Goal: Transaction & Acquisition: Book appointment/travel/reservation

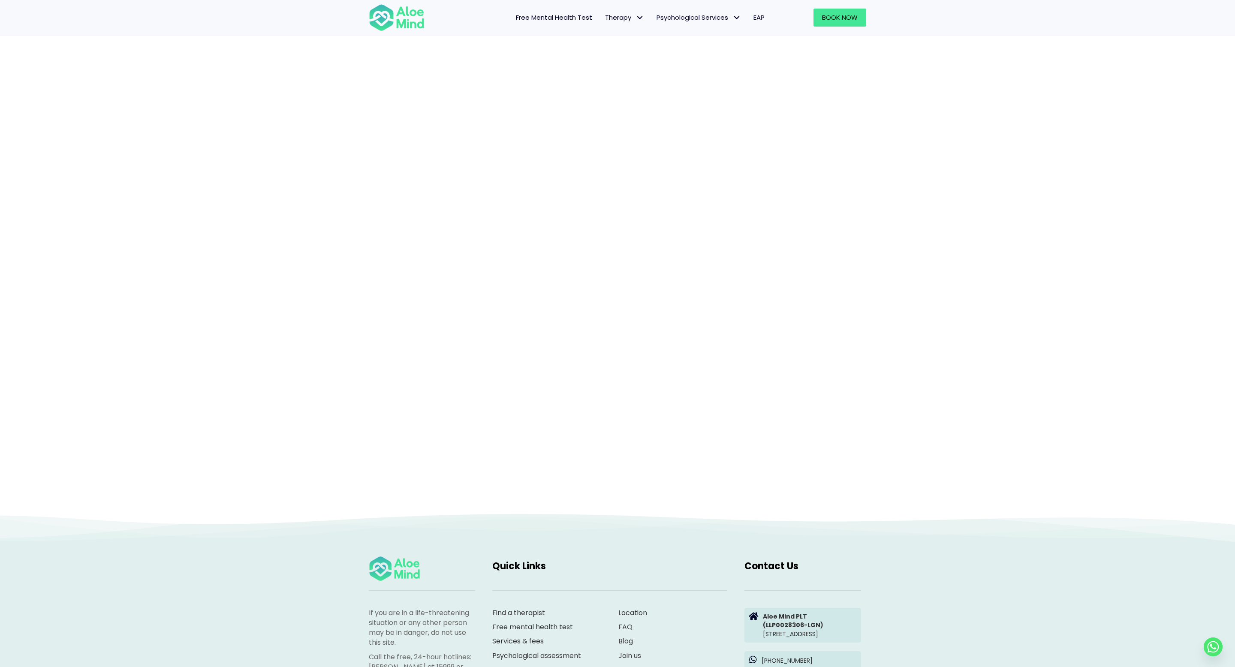
scroll to position [57, 0]
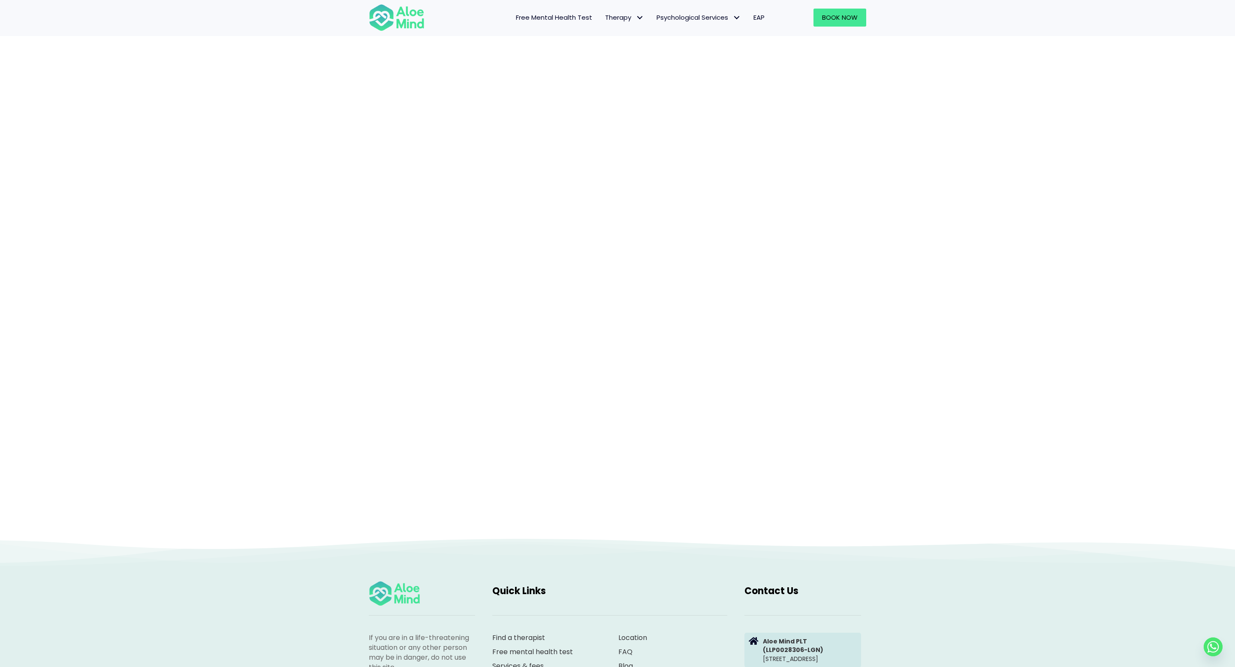
click at [950, 164] on div "Book a session" at bounding box center [617, 264] width 1235 height 547
click at [969, 381] on div "Book a session" at bounding box center [617, 264] width 1235 height 547
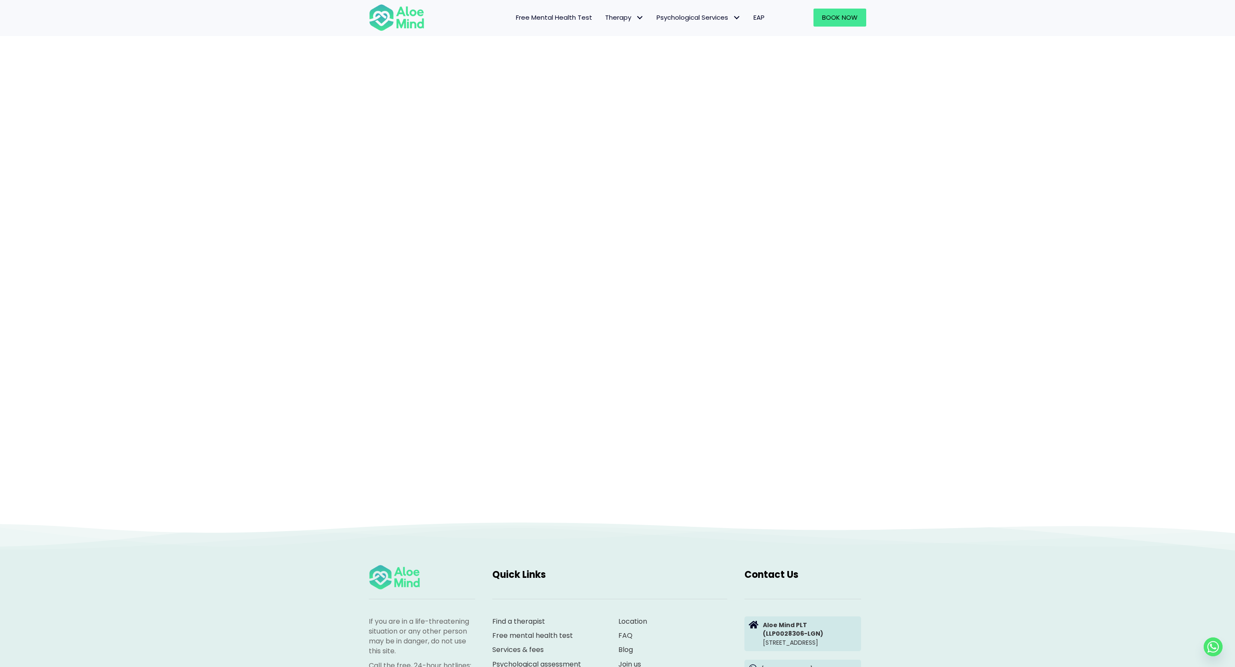
scroll to position [51, 0]
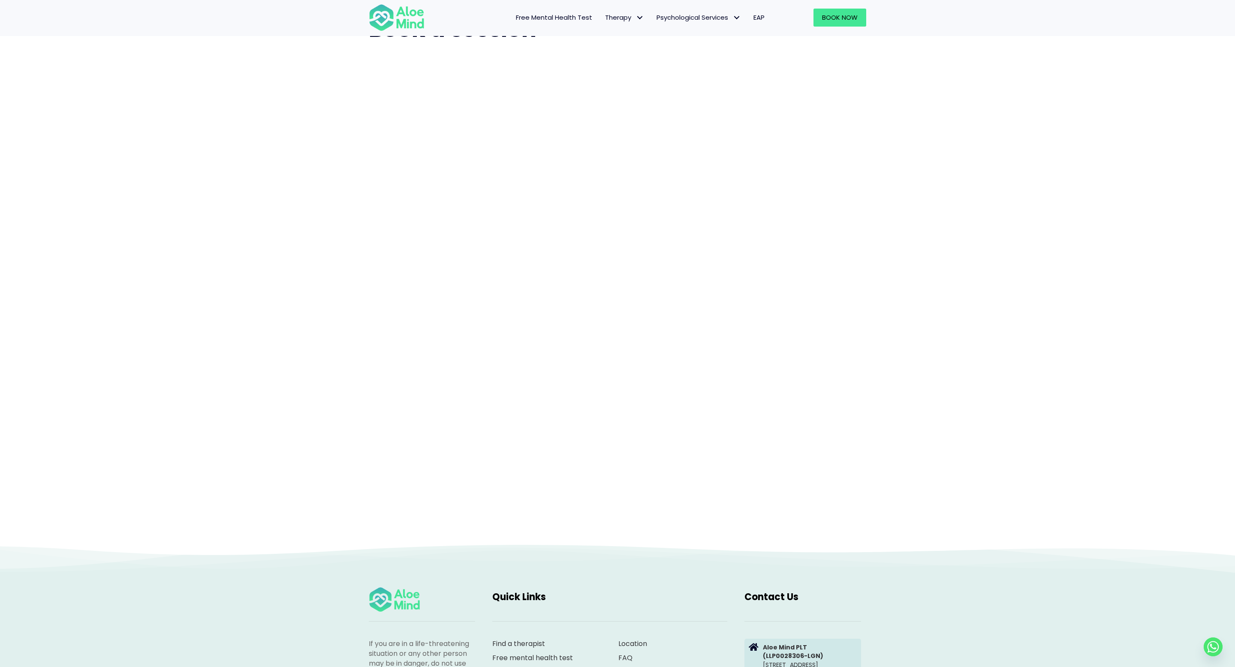
click at [963, 223] on div "Book a session" at bounding box center [617, 270] width 1235 height 547
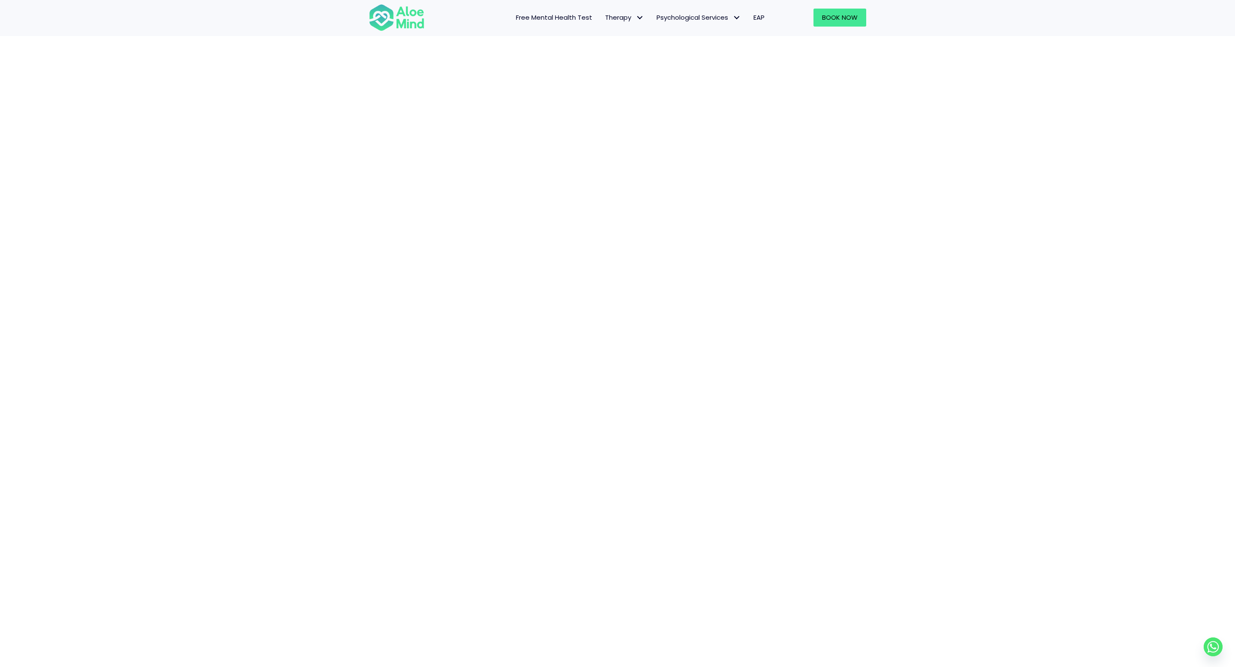
scroll to position [133, 0]
click at [982, 110] on div "Book a session" at bounding box center [617, 330] width 1235 height 830
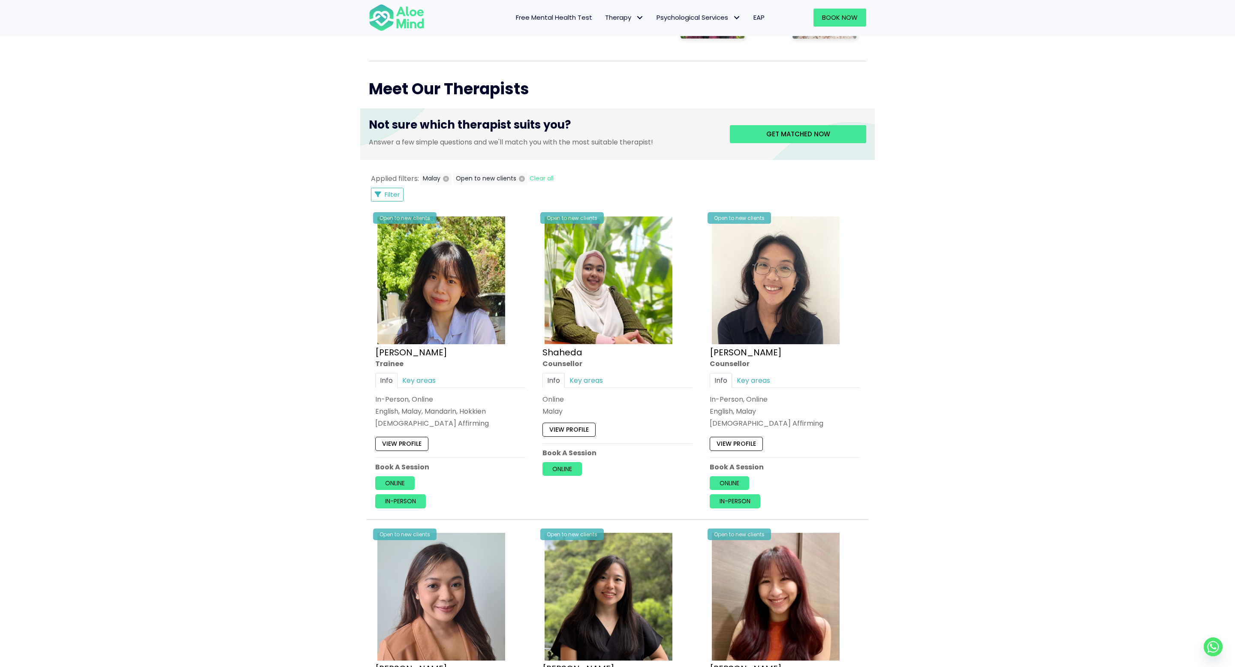
scroll to position [287, 0]
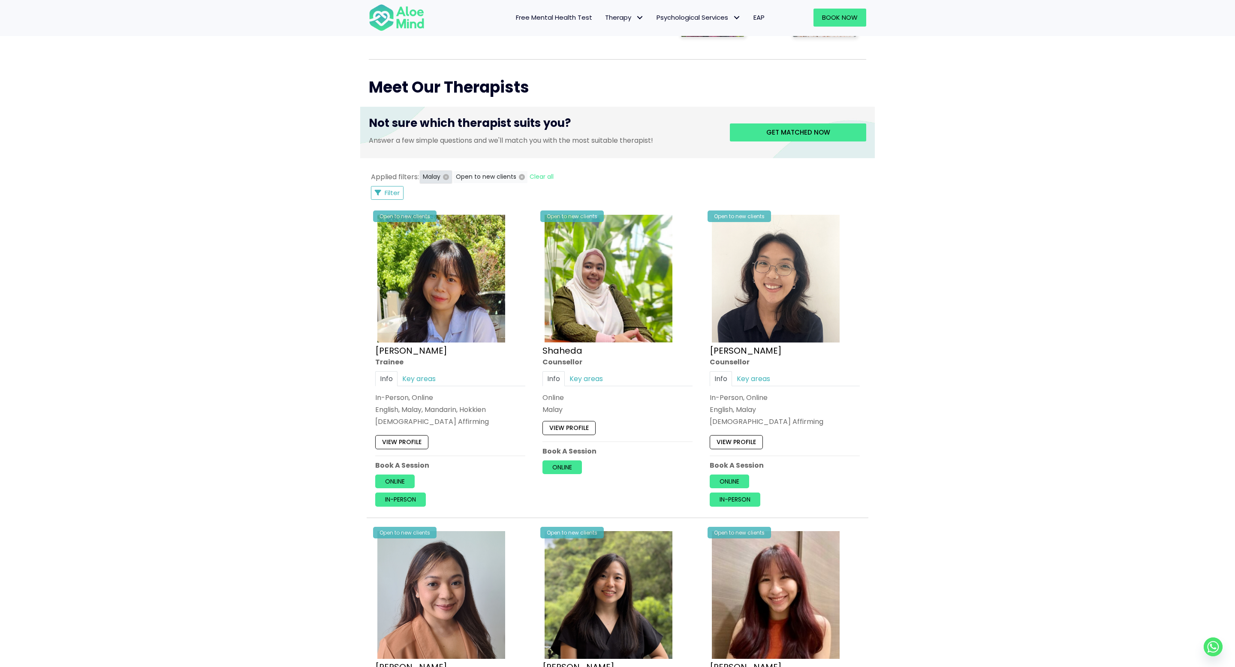
click at [446, 175] on icon "button" at bounding box center [446, 177] width 6 height 6
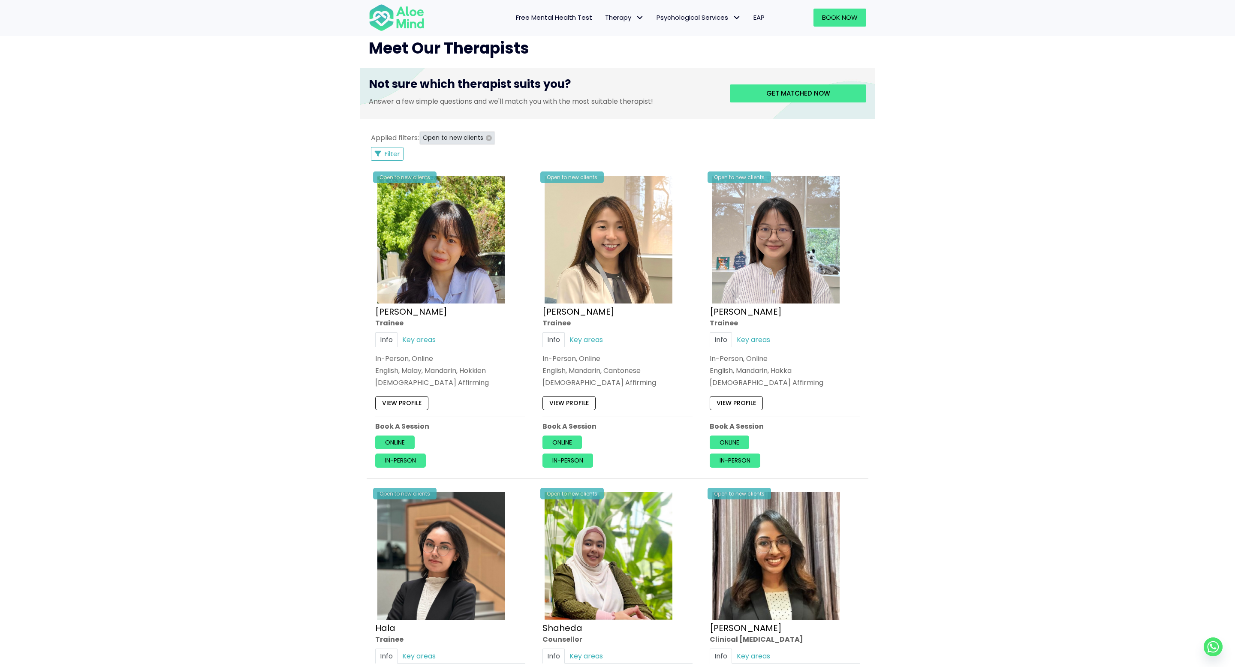
click at [484, 139] on button "Open to new clients" at bounding box center [457, 138] width 74 height 12
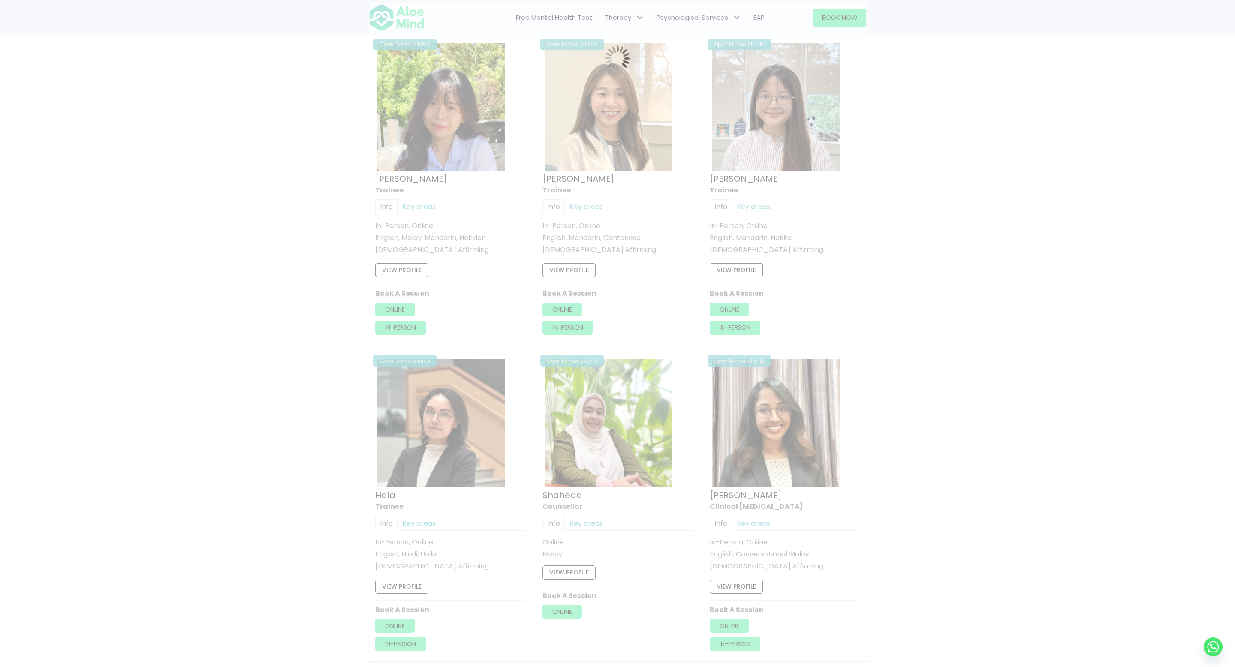
scroll to position [459, 0]
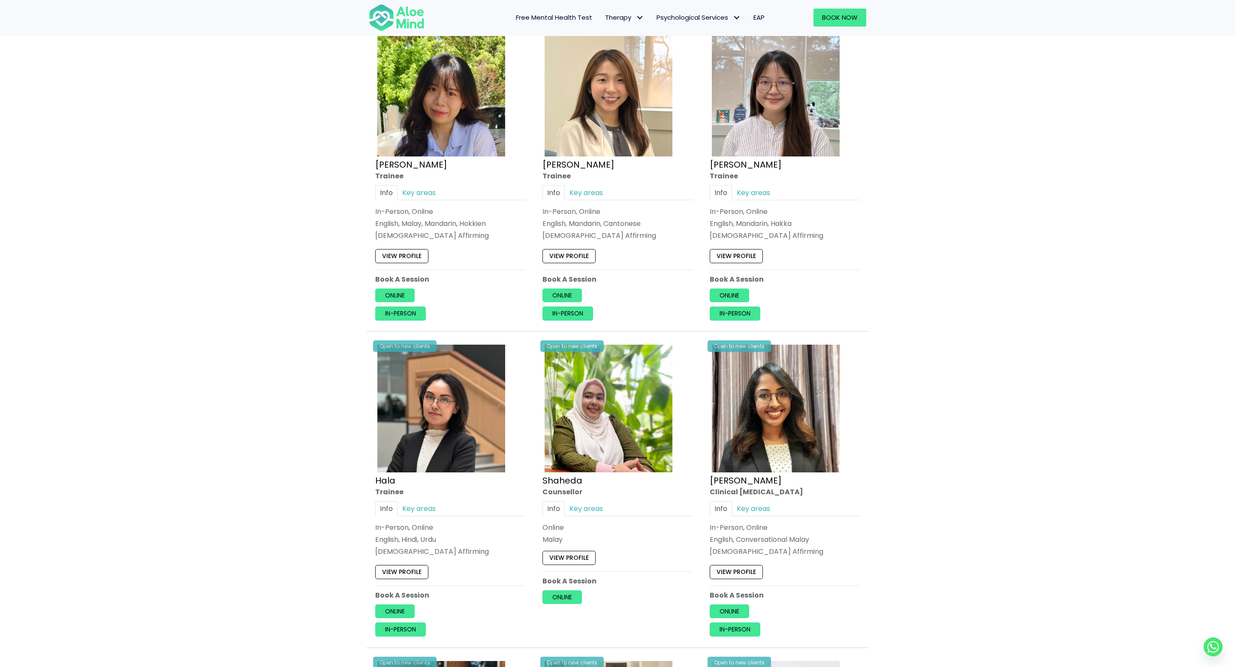
scroll to position [922, 0]
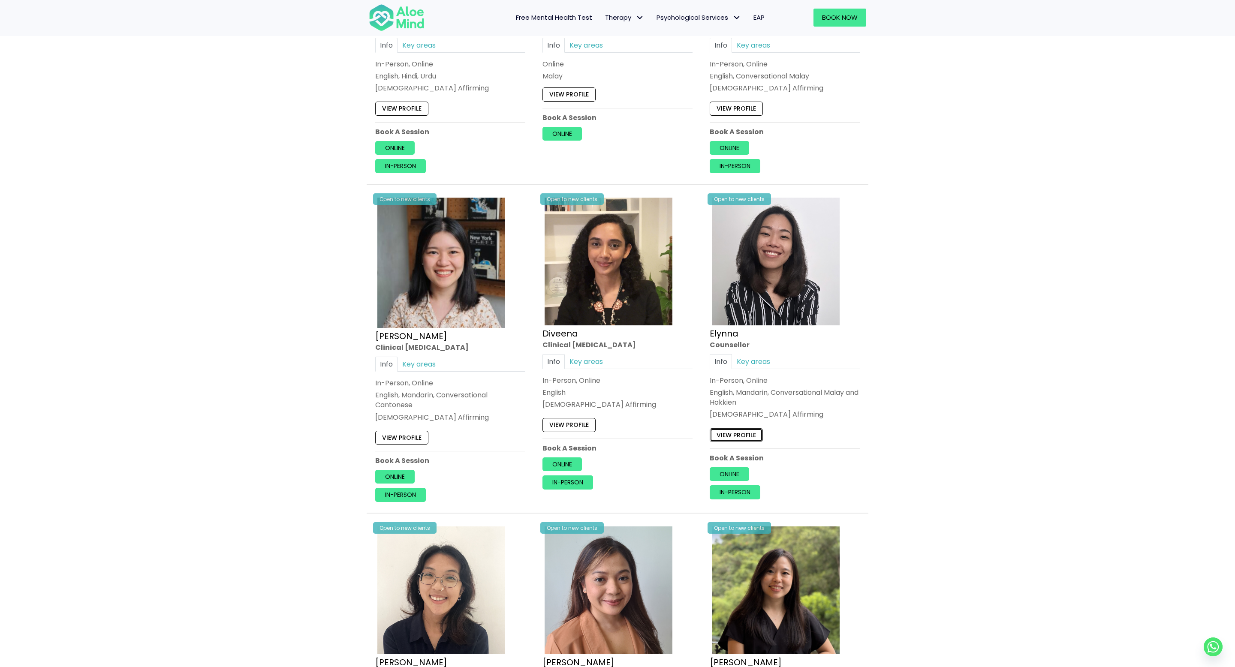
click at [726, 435] on link "View profile" at bounding box center [736, 435] width 53 height 14
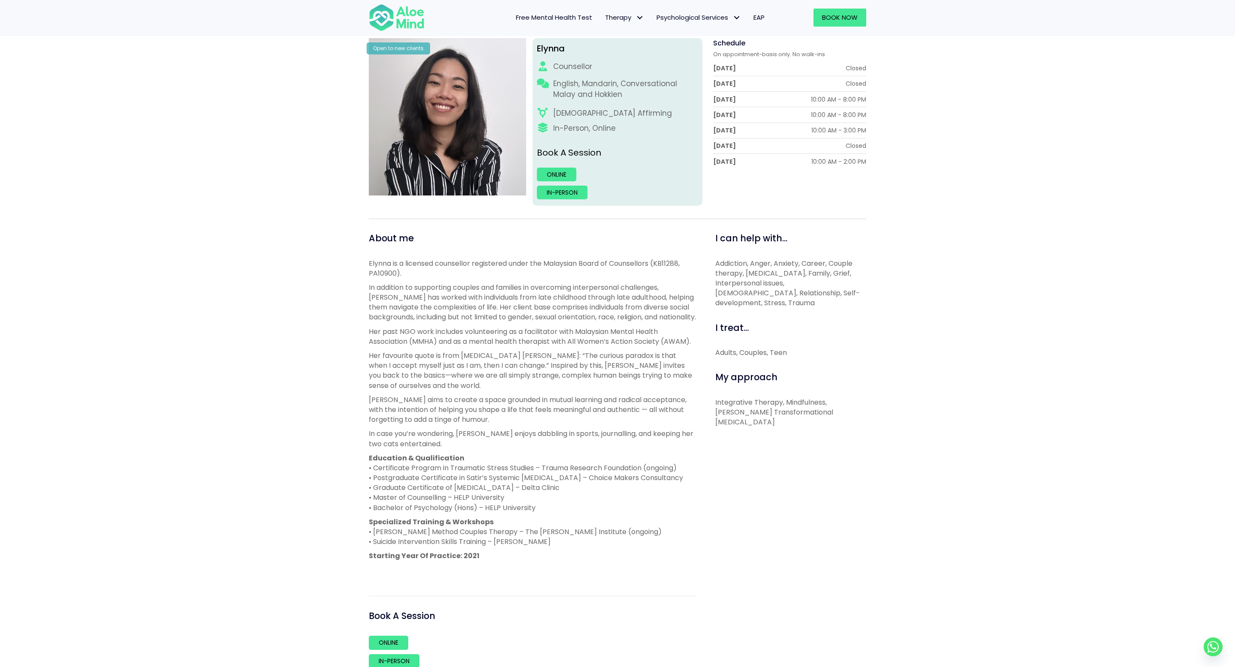
scroll to position [124, 0]
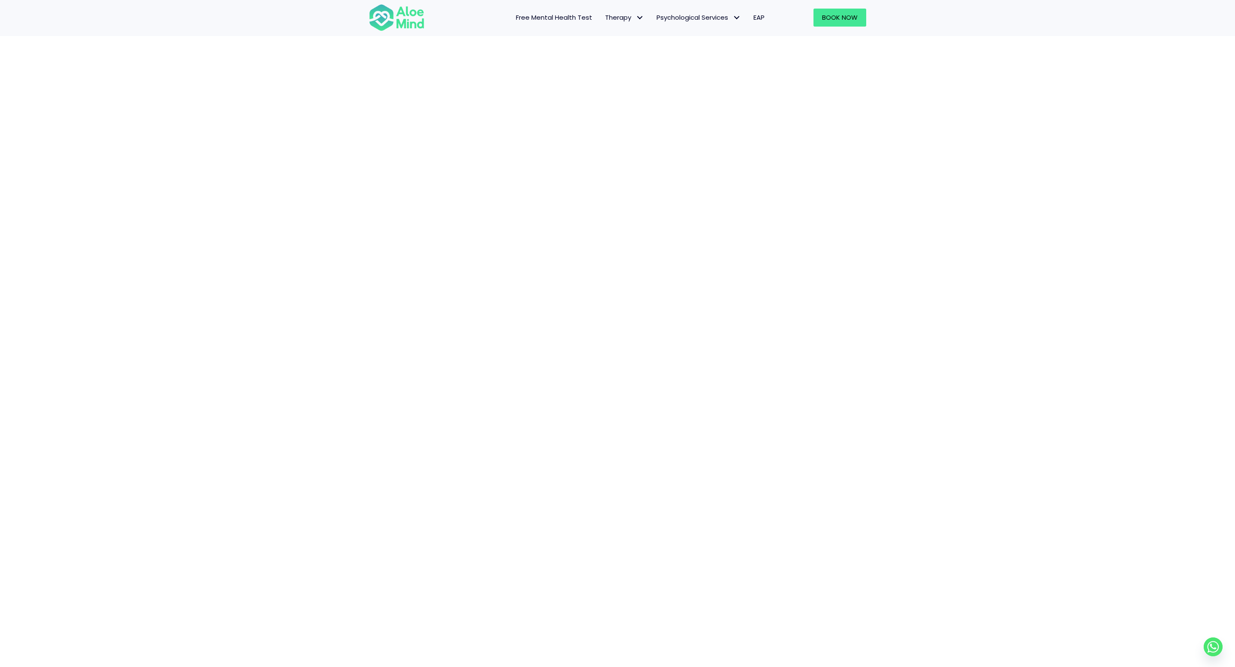
scroll to position [141, 0]
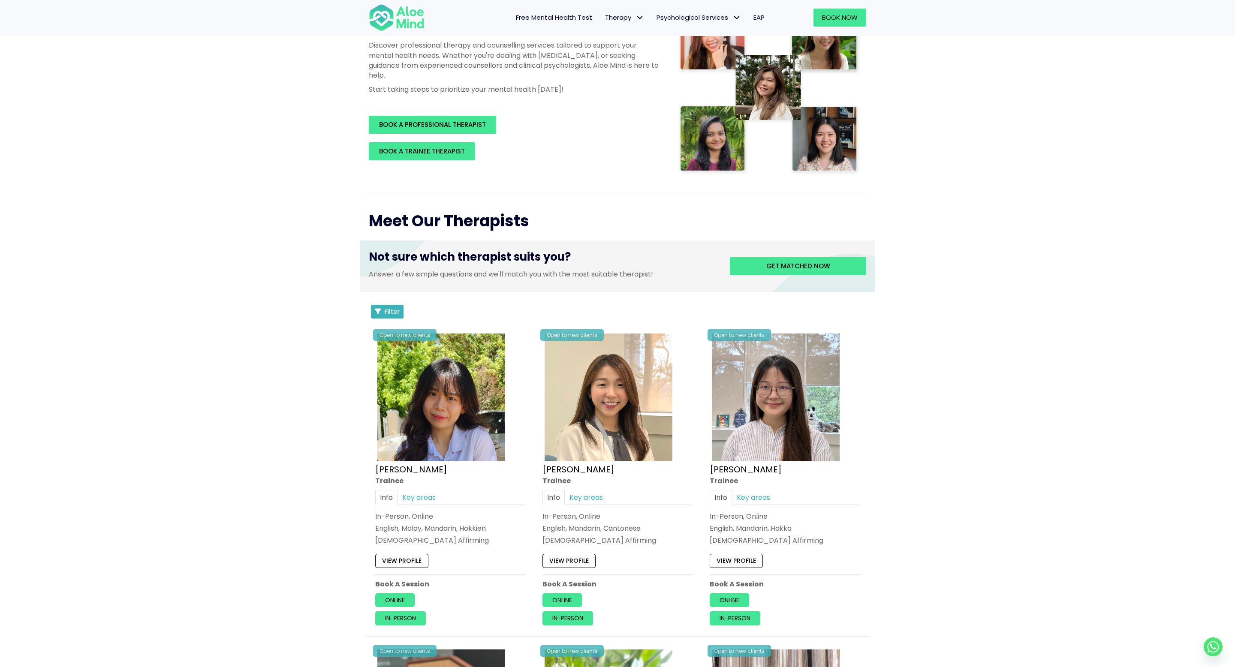
click at [392, 306] on button "Filter" at bounding box center [387, 312] width 33 height 14
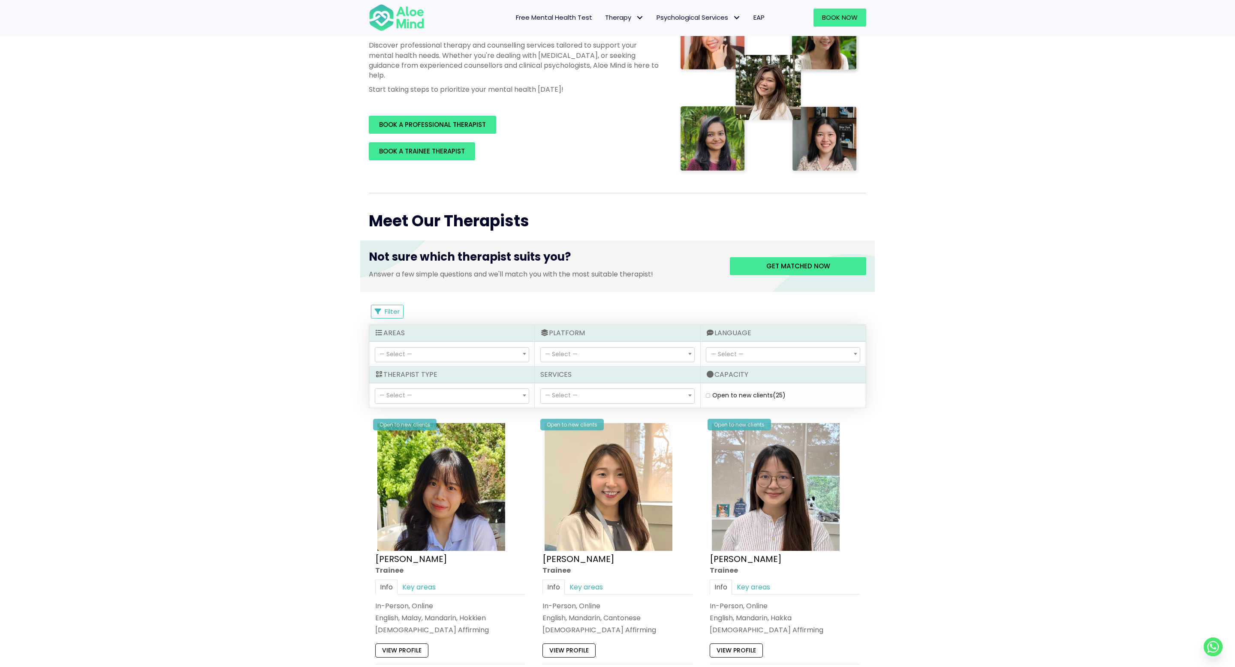
click at [712, 395] on label "Open to new clients (25)" at bounding box center [748, 395] width 73 height 9
click at [709, 395] on clients "Open to new clients (25)" at bounding box center [708, 396] width 4 height 6
checkbox clients "true"
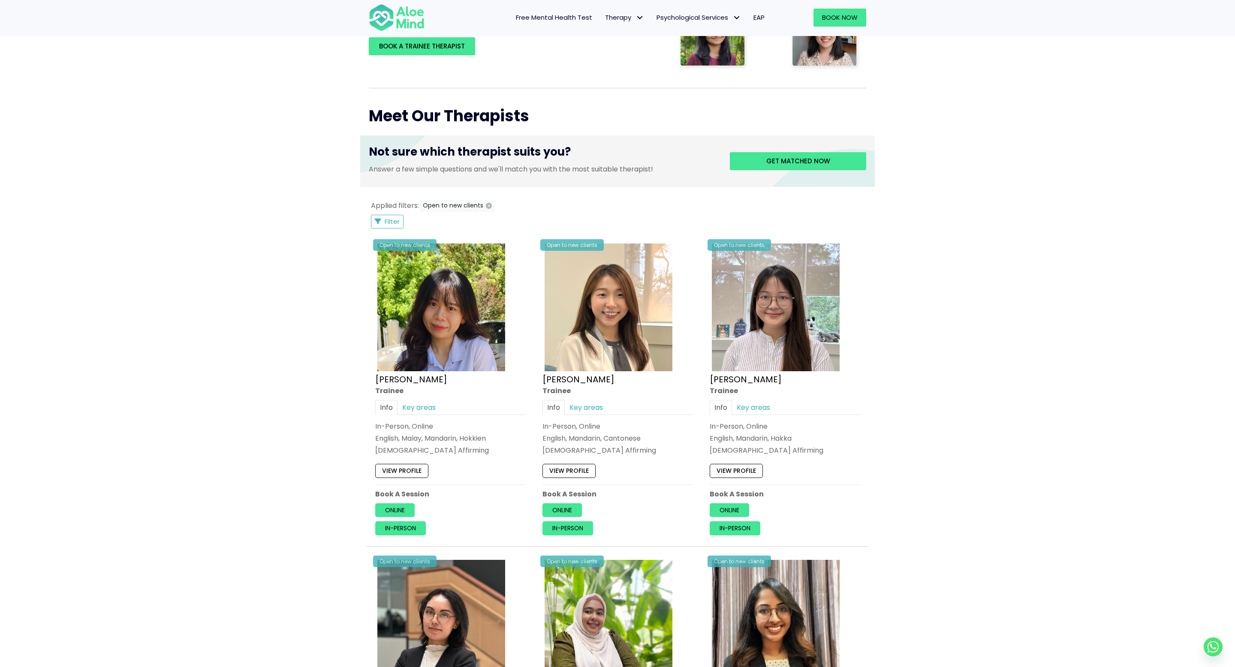
scroll to position [207, 0]
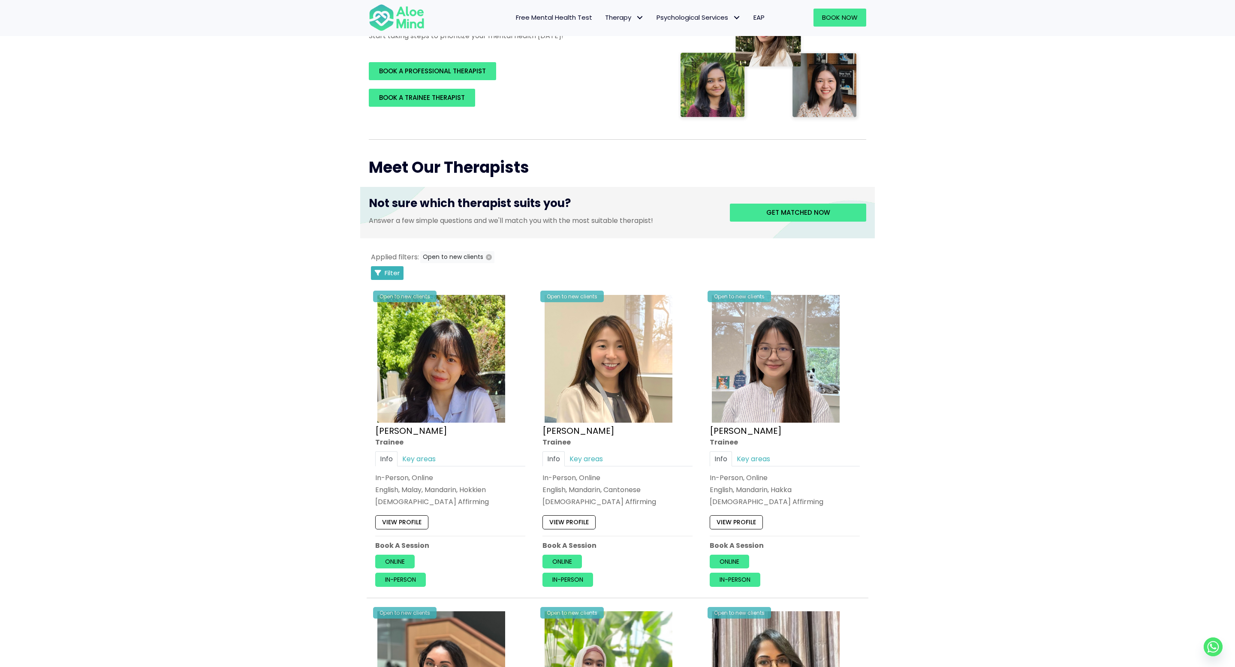
click at [391, 271] on span "Filter" at bounding box center [392, 273] width 15 height 9
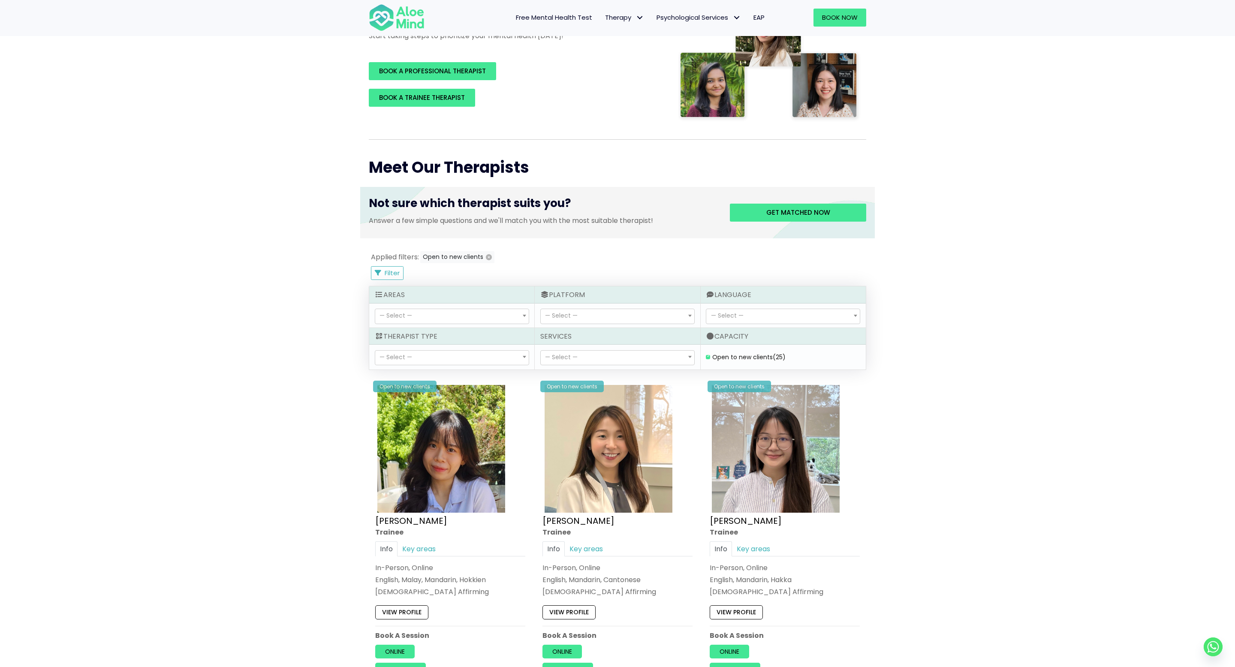
click at [574, 348] on div "— Select — ADHD assessment Career counselling Child Therapy Couple therapy Indi…" at bounding box center [617, 357] width 165 height 24
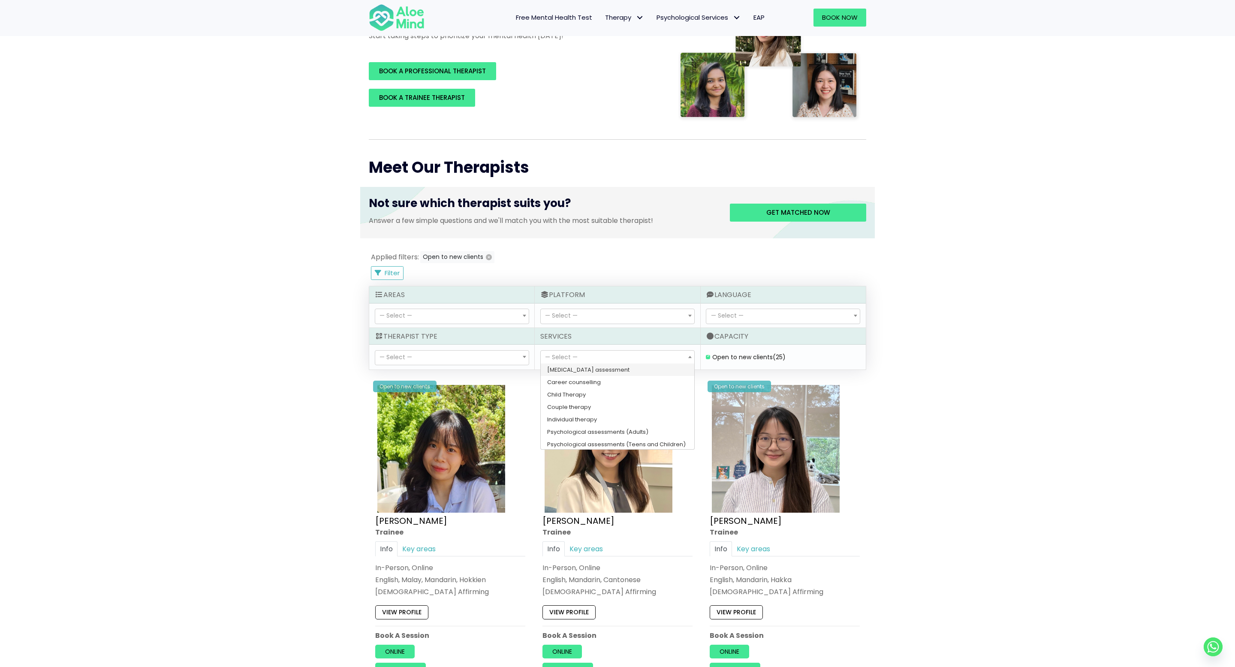
click at [574, 353] on span "— Select —" at bounding box center [561, 357] width 33 height 9
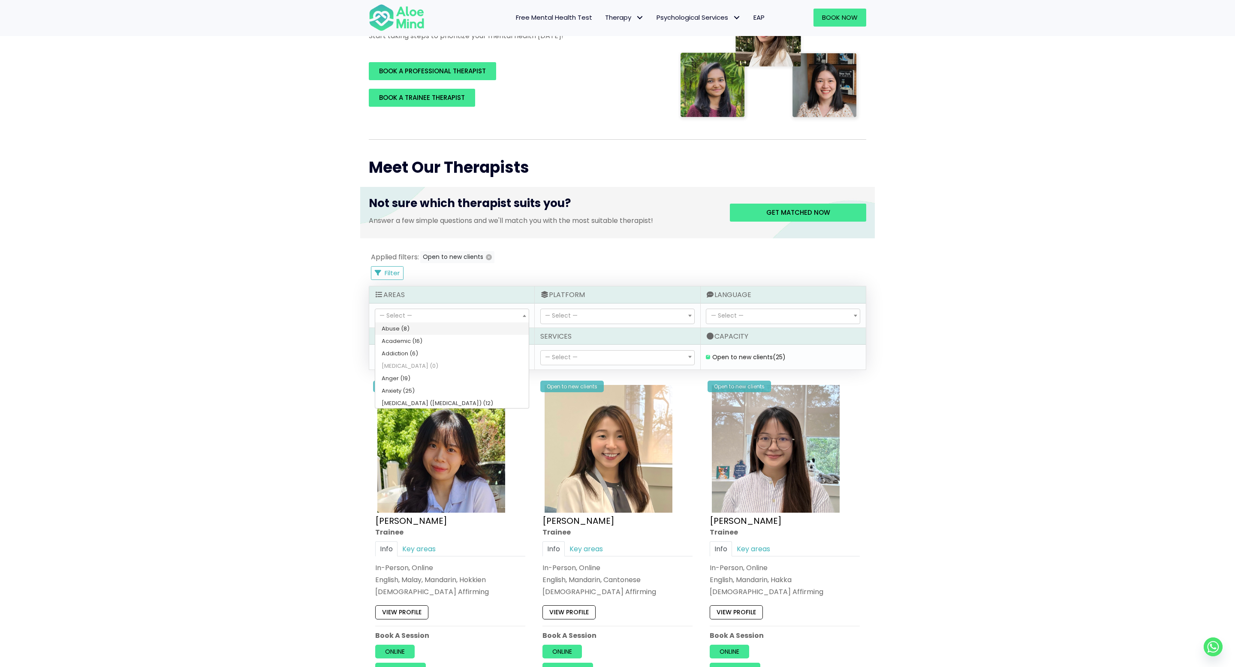
select select "61"
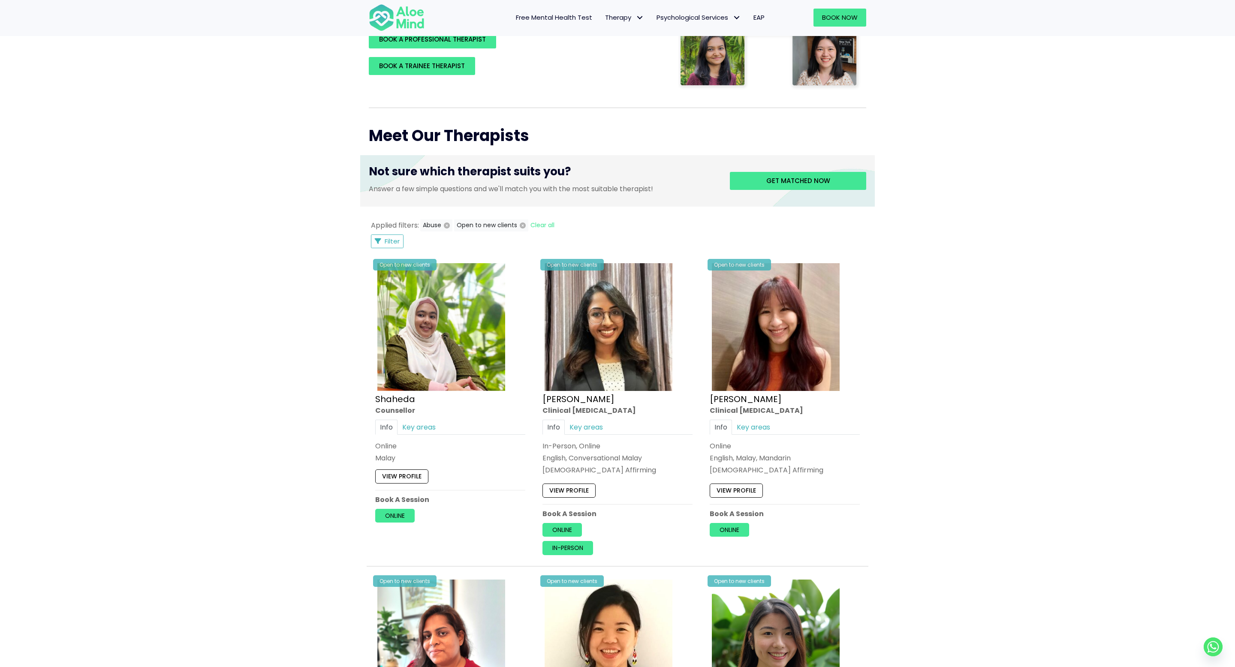
scroll to position [184, 0]
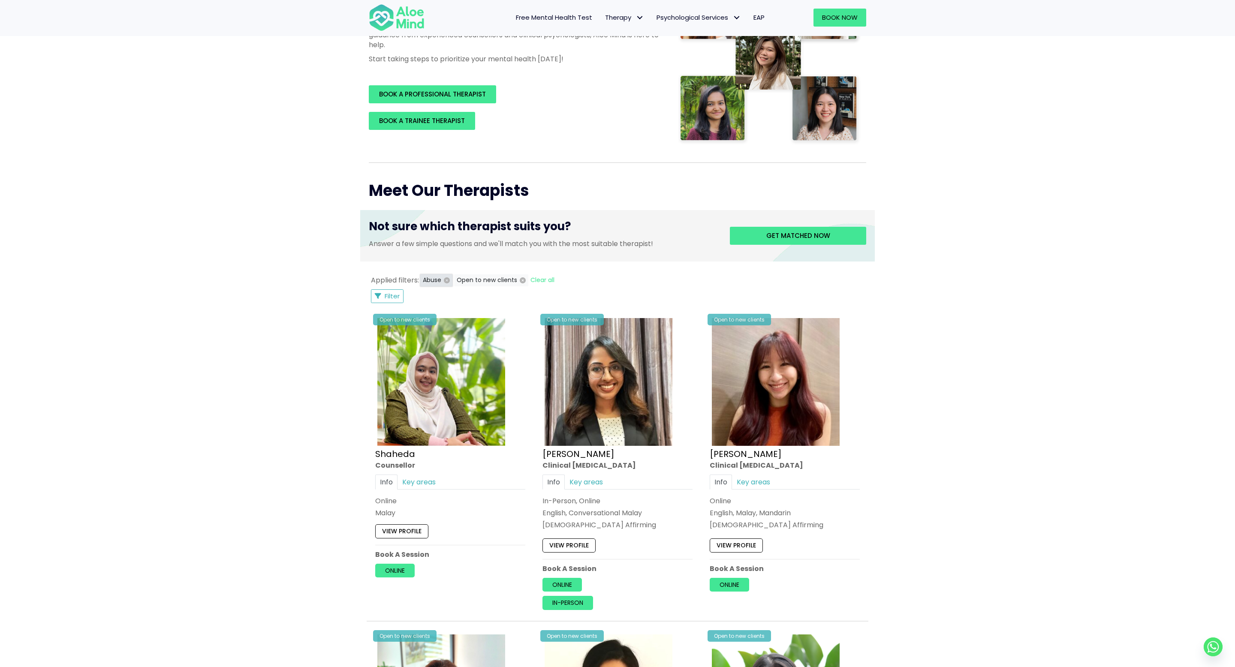
click at [448, 281] on icon "button" at bounding box center [447, 281] width 6 height 6
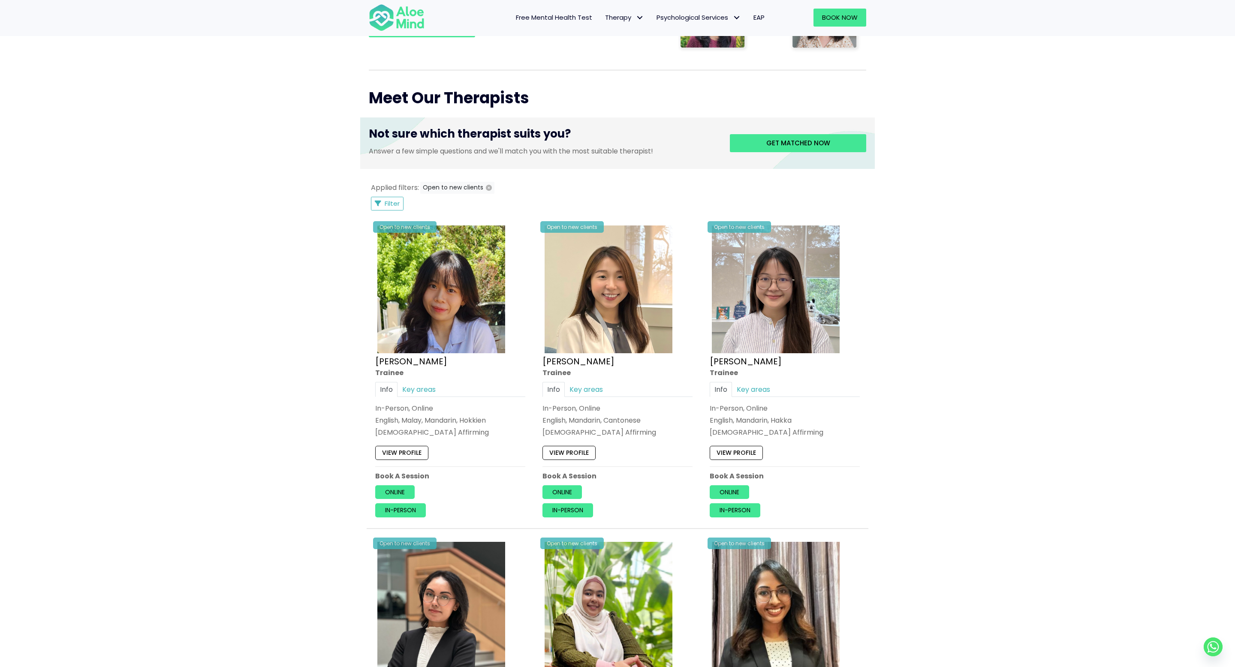
scroll to position [270, 0]
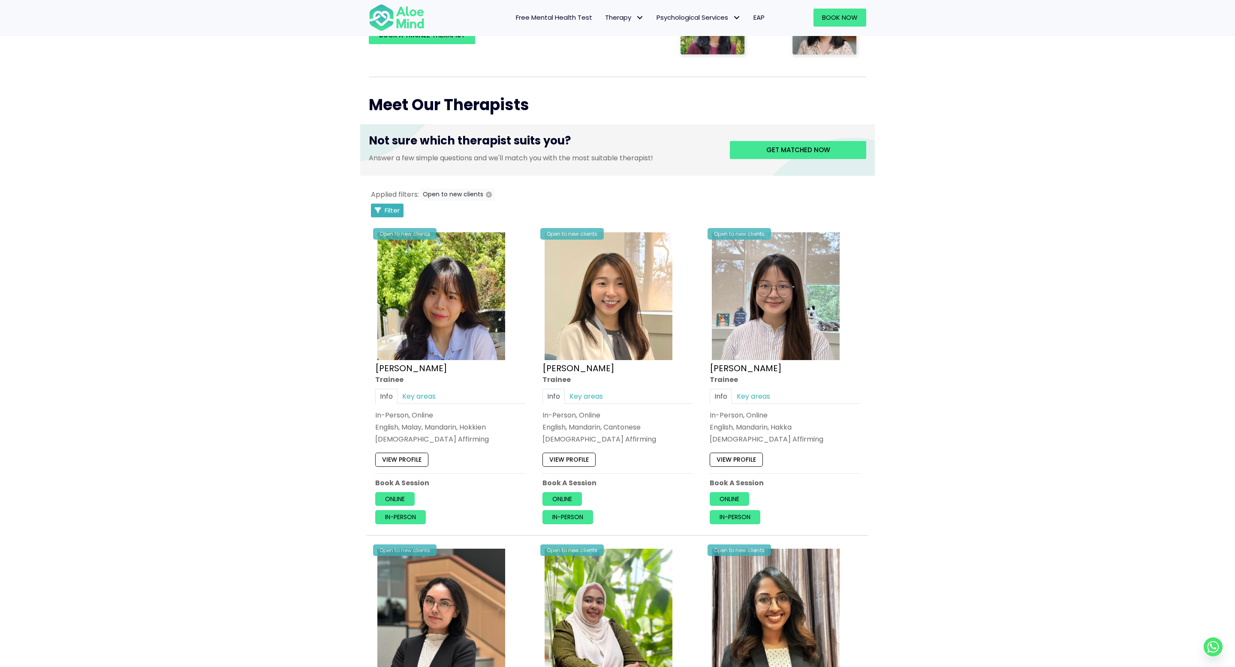
click at [389, 213] on span "Filter" at bounding box center [392, 210] width 15 height 9
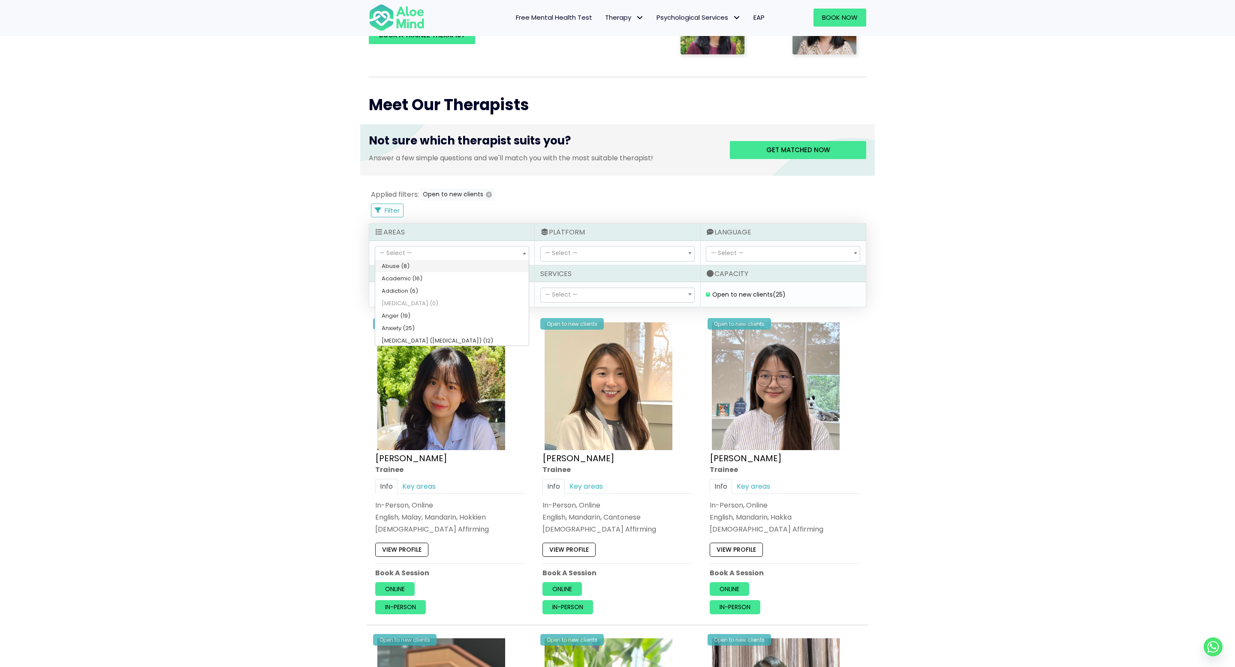
select select "61"
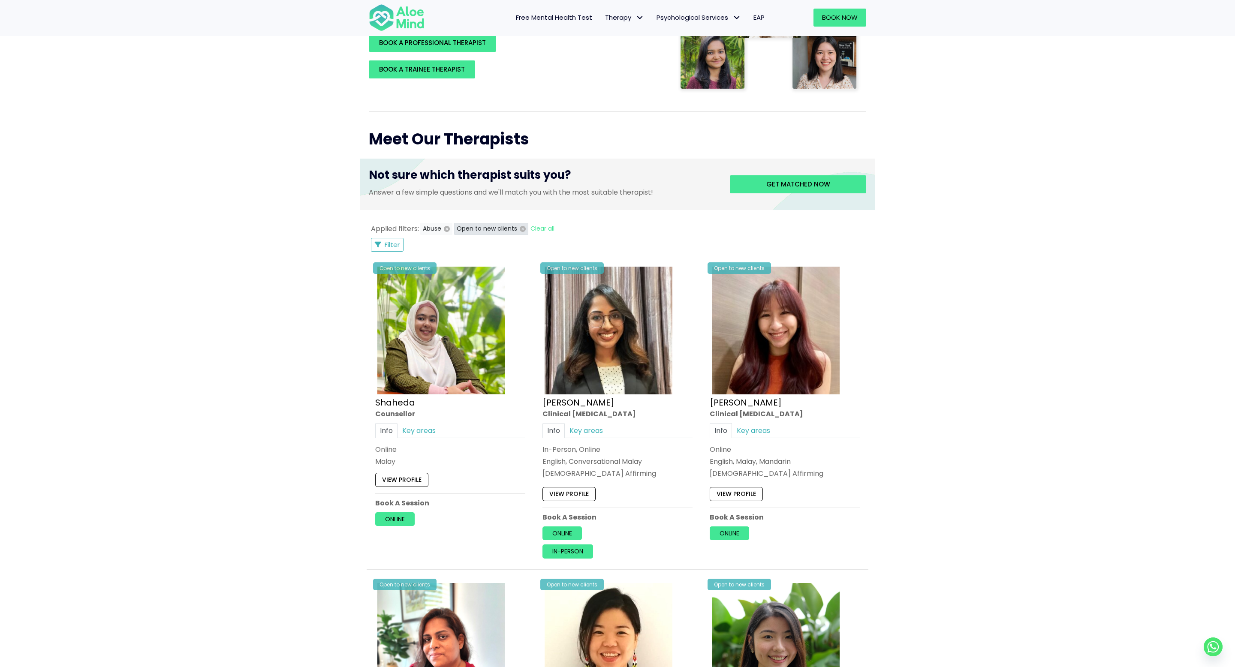
scroll to position [222, 0]
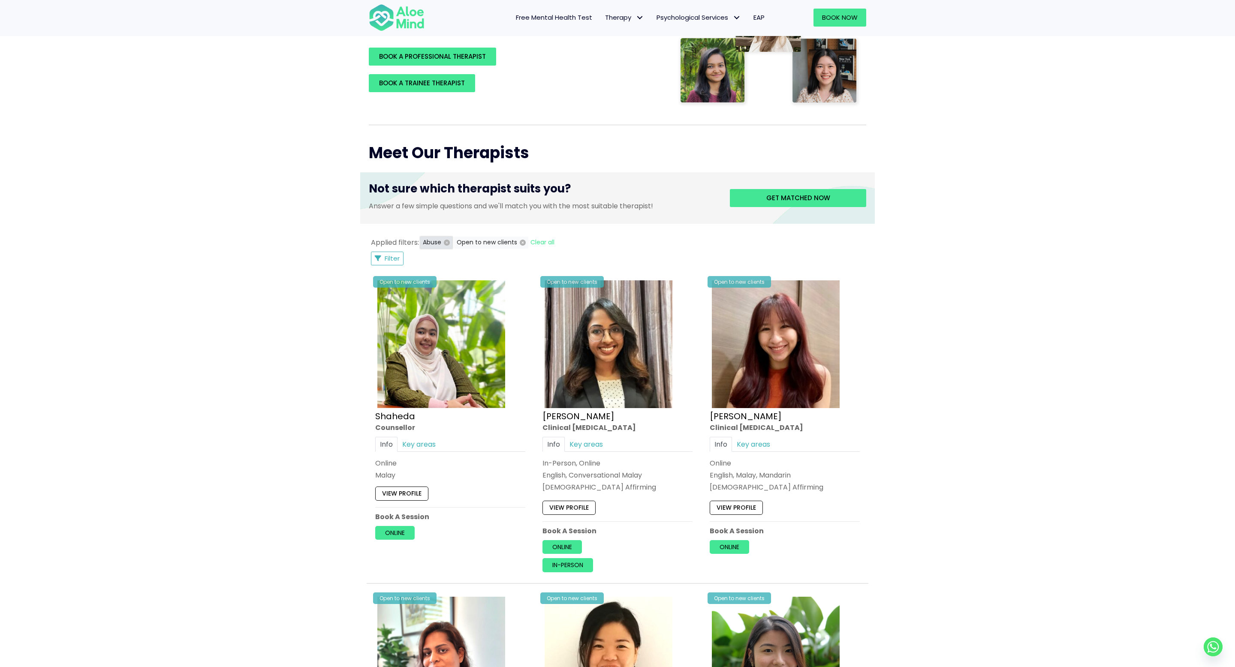
click at [446, 243] on icon "button" at bounding box center [447, 243] width 6 height 6
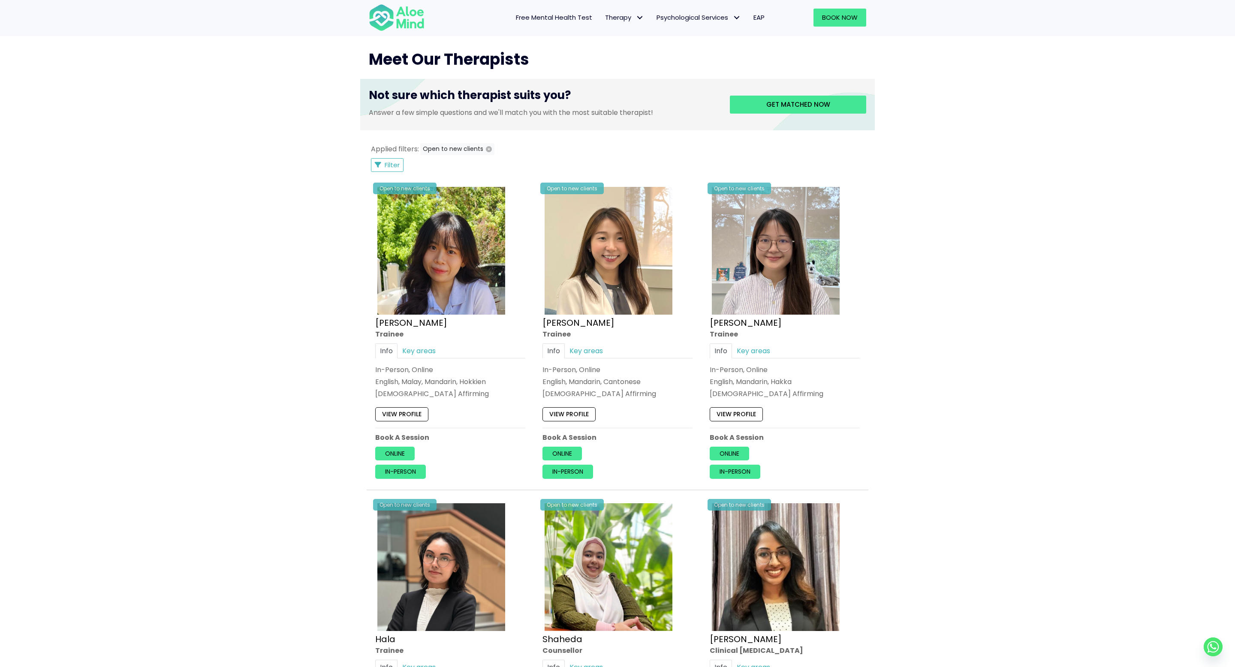
scroll to position [266, 0]
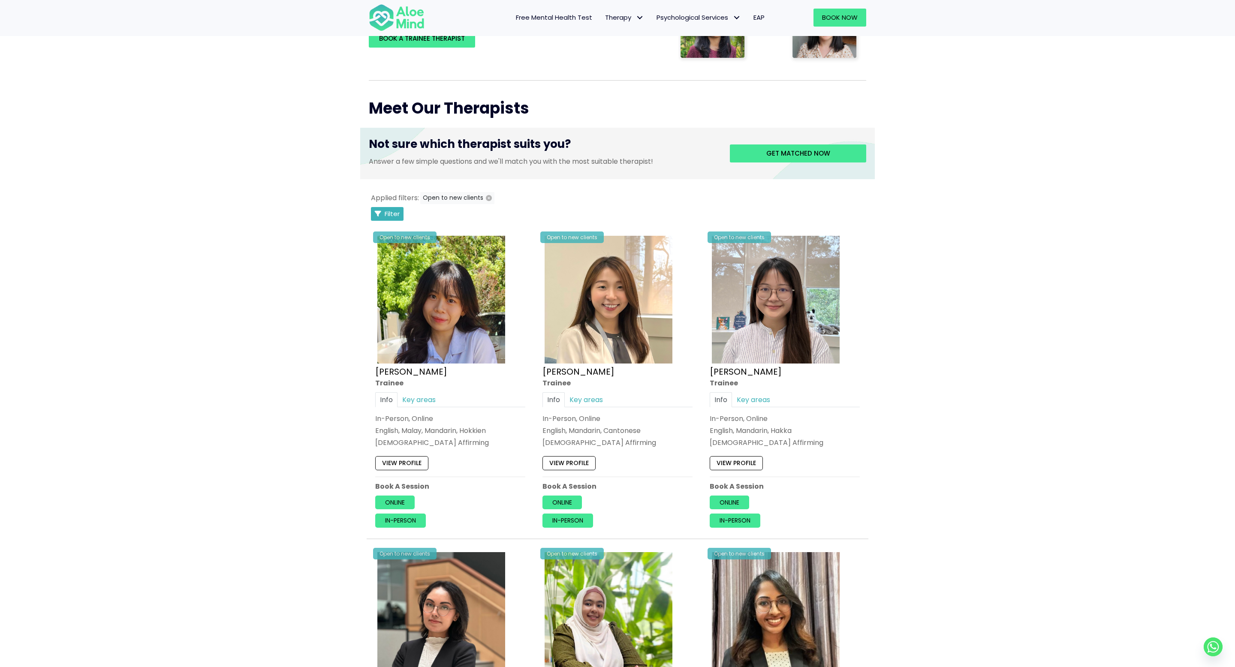
click at [394, 213] on span "Filter" at bounding box center [392, 213] width 15 height 9
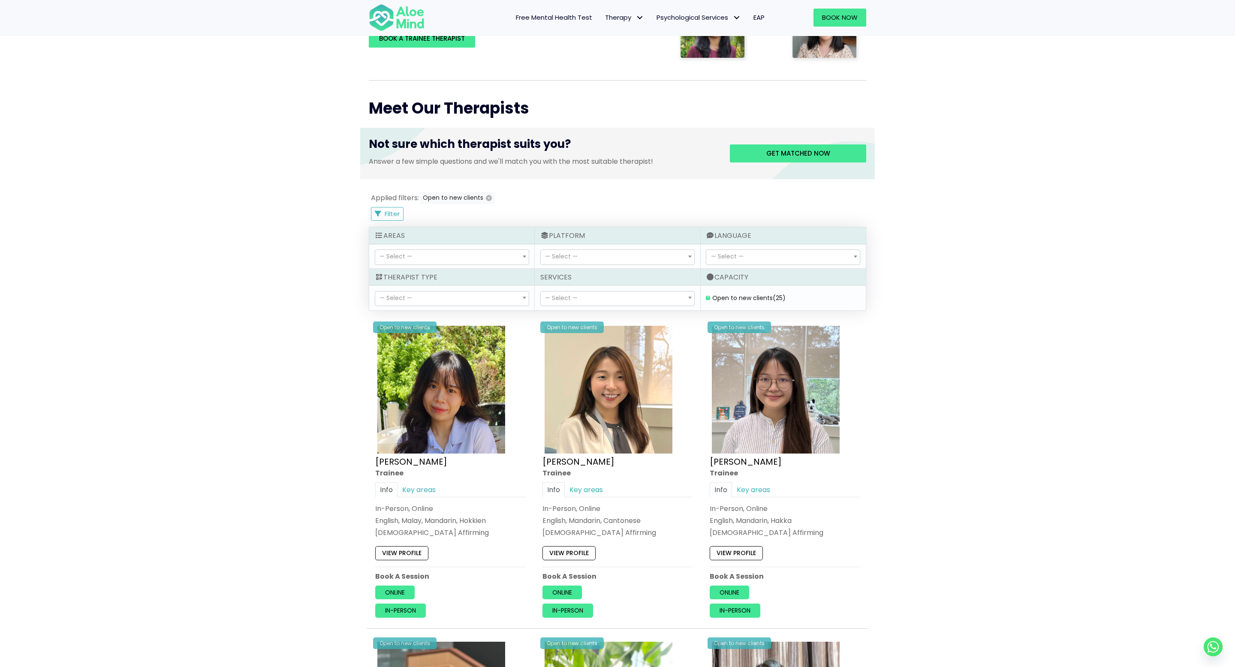
click at [455, 259] on span "— Select —" at bounding box center [452, 257] width 154 height 15
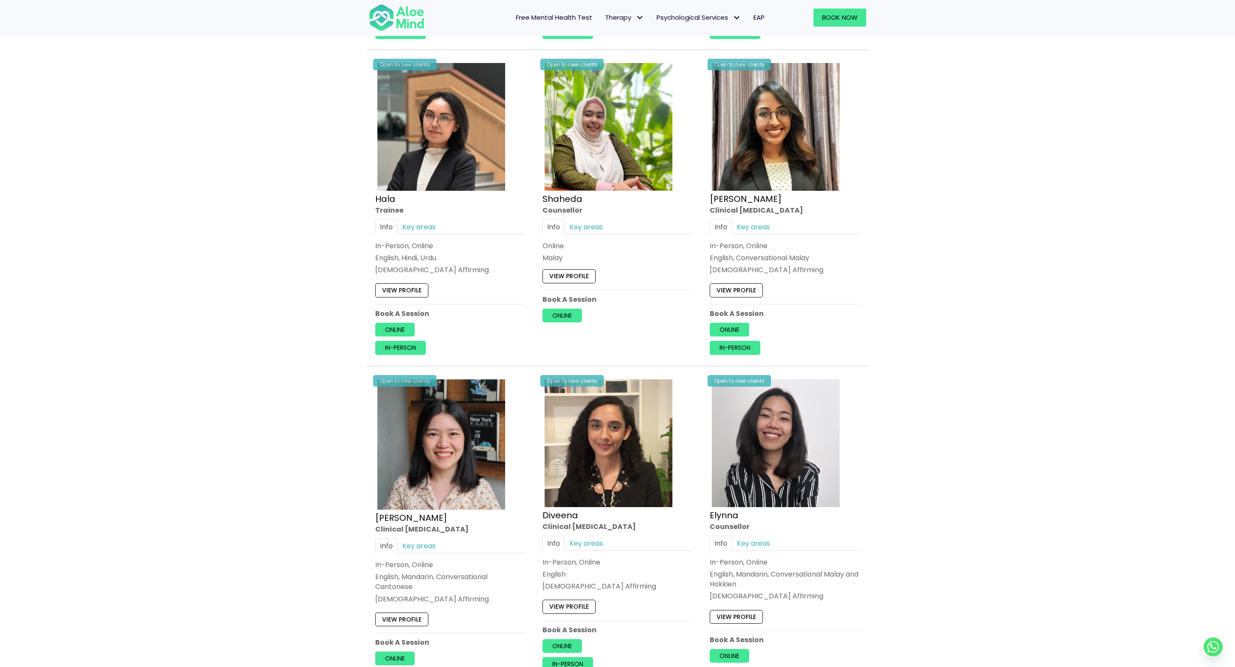
scroll to position [865, 0]
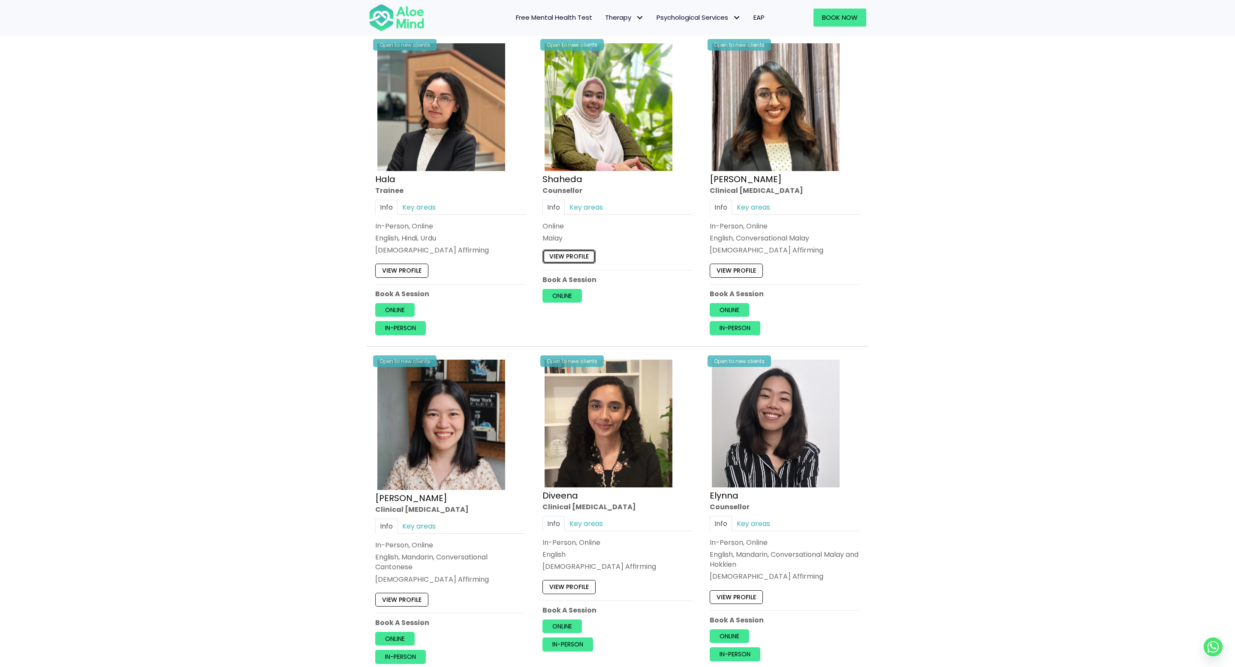
click at [585, 252] on link "View profile" at bounding box center [569, 257] width 53 height 14
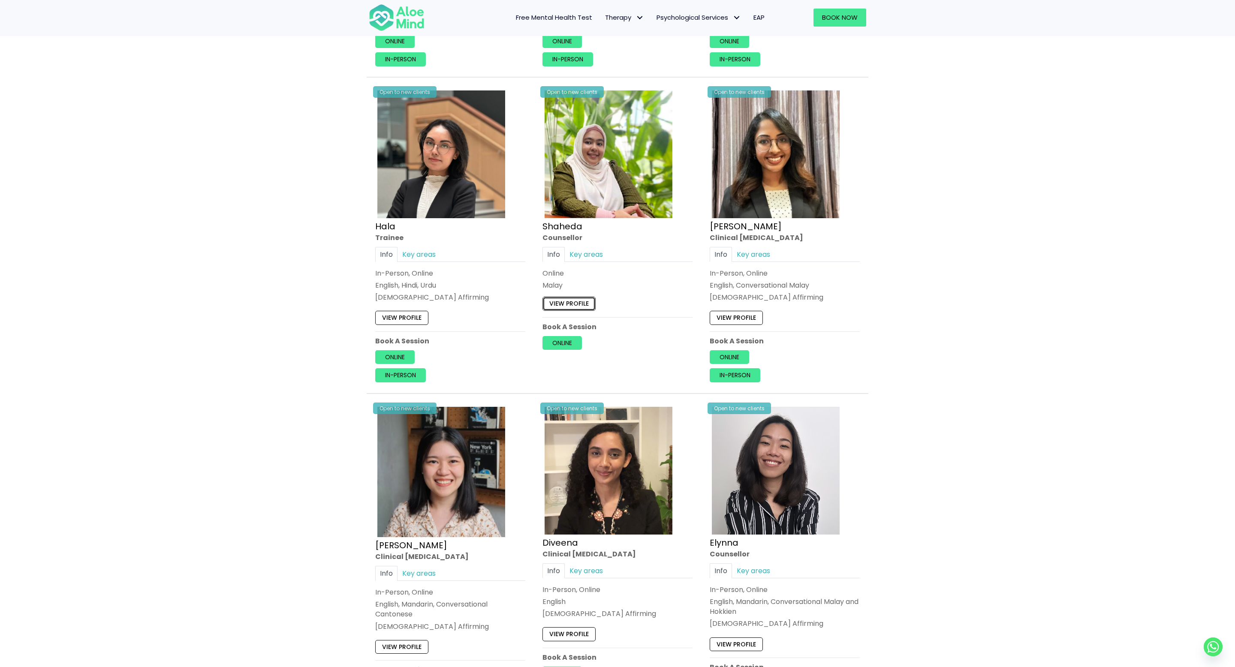
scroll to position [891, 0]
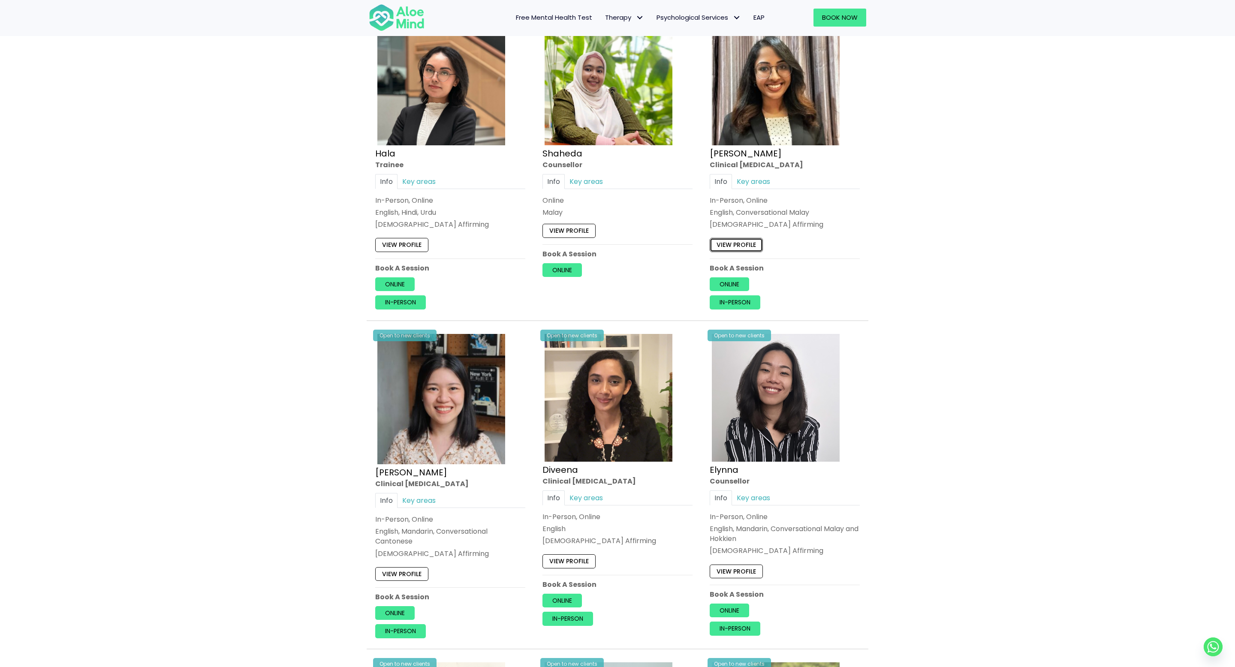
click at [731, 245] on link "View profile" at bounding box center [736, 245] width 53 height 14
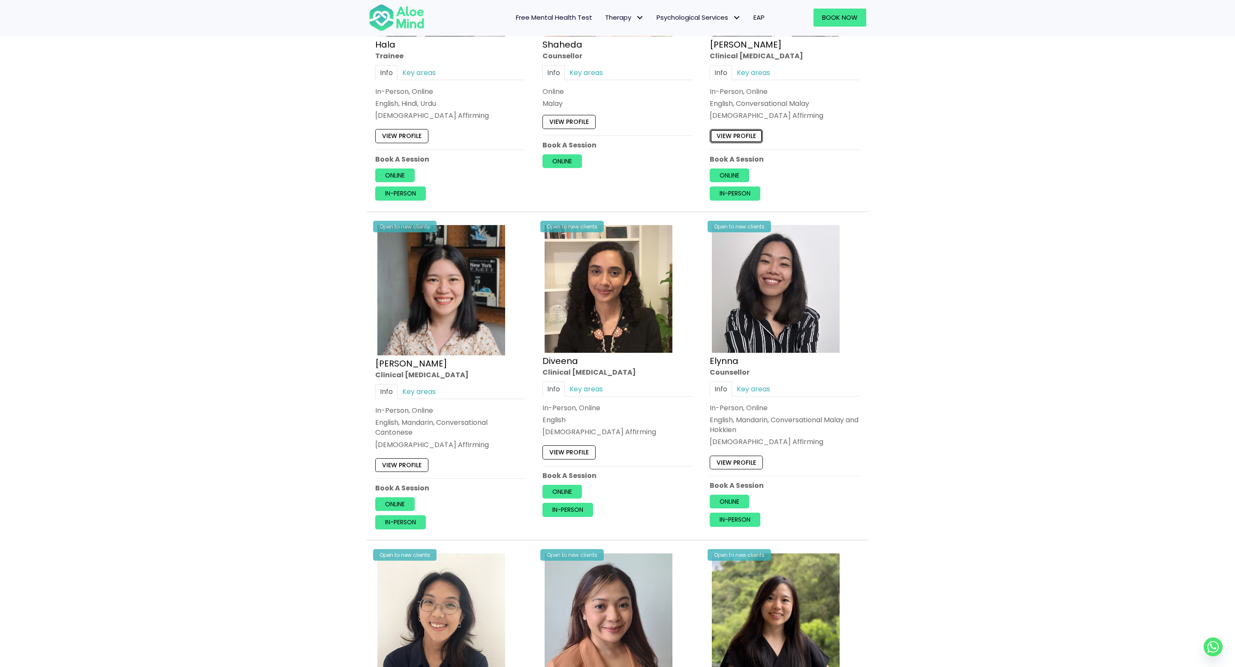
scroll to position [1118, 0]
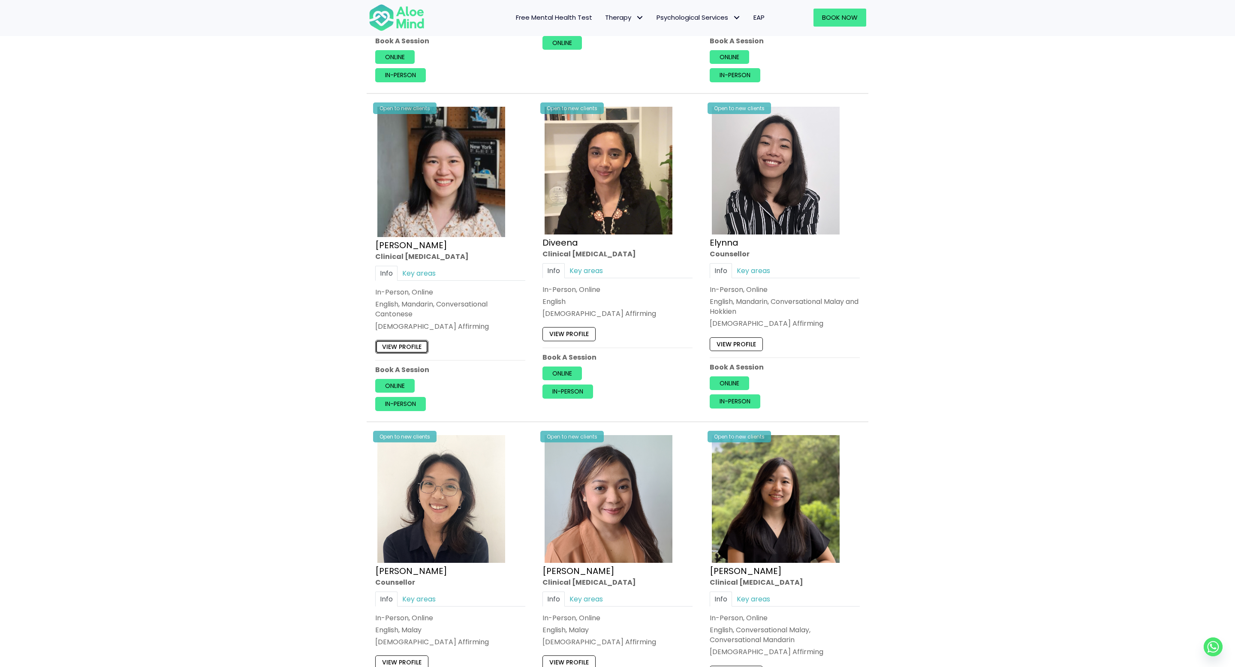
click at [421, 348] on link "View profile" at bounding box center [401, 347] width 53 height 14
click at [578, 332] on link "View profile" at bounding box center [569, 334] width 53 height 14
click at [736, 338] on link "View profile" at bounding box center [736, 344] width 53 height 14
click at [575, 325] on div "View profile" at bounding box center [618, 332] width 150 height 18
click at [575, 335] on link "View profile" at bounding box center [569, 334] width 53 height 14
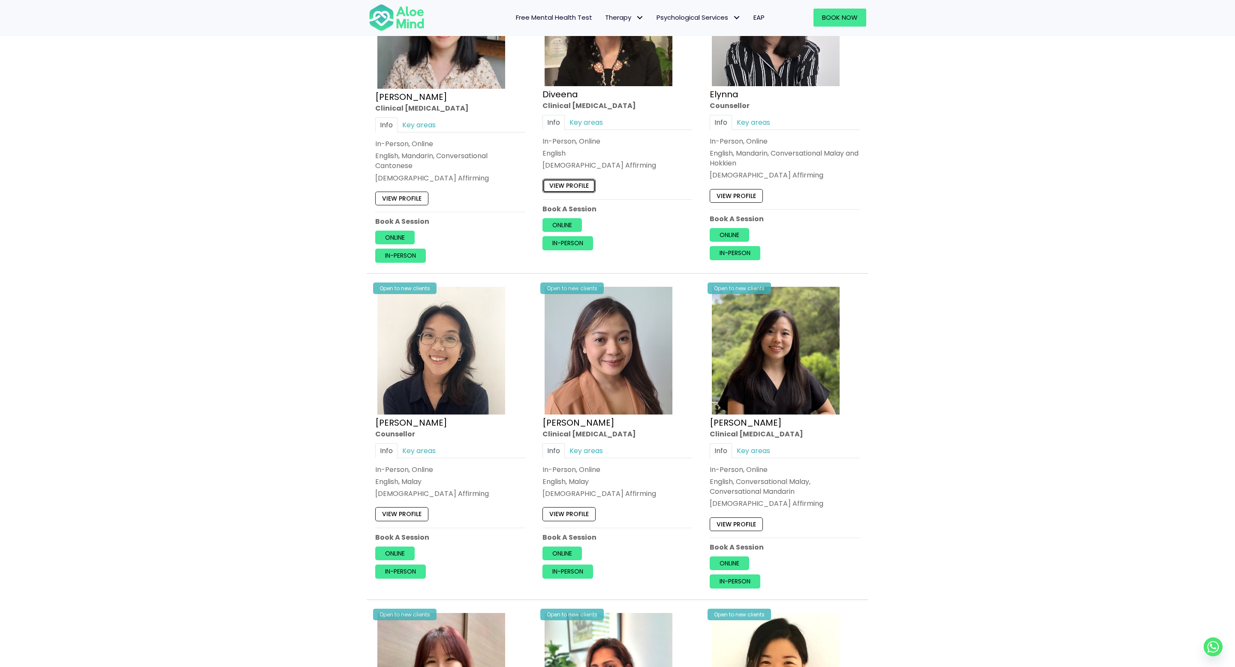
scroll to position [1297, 0]
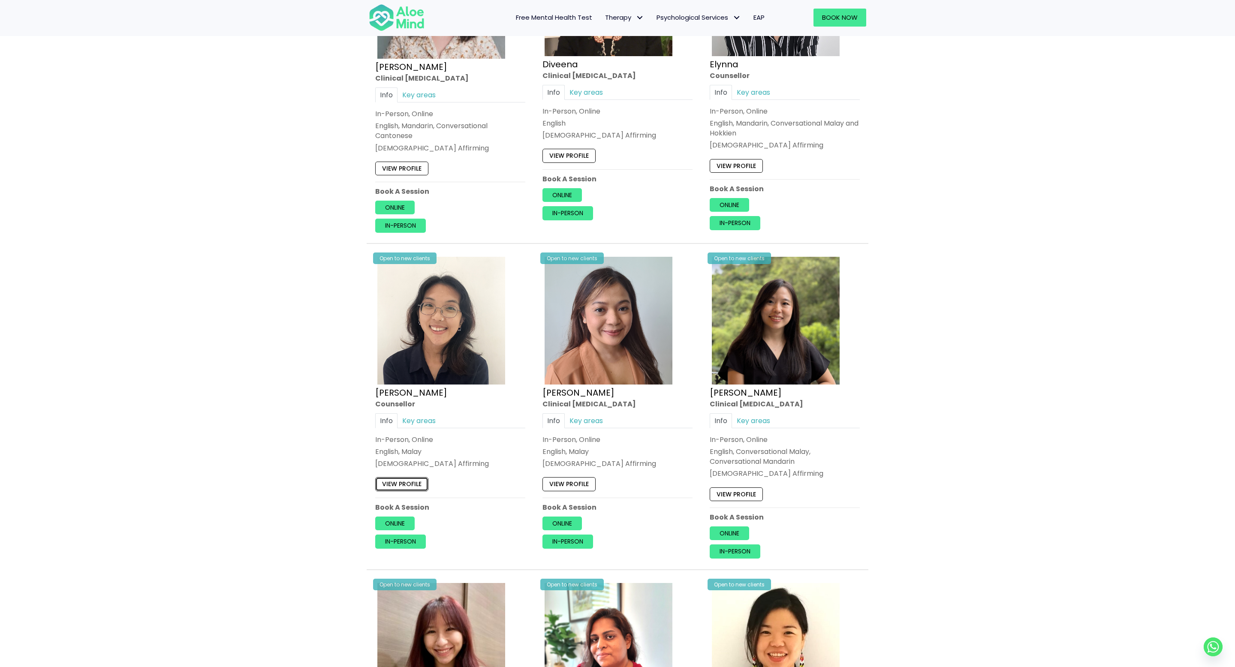
click at [405, 481] on link "View profile" at bounding box center [401, 485] width 53 height 14
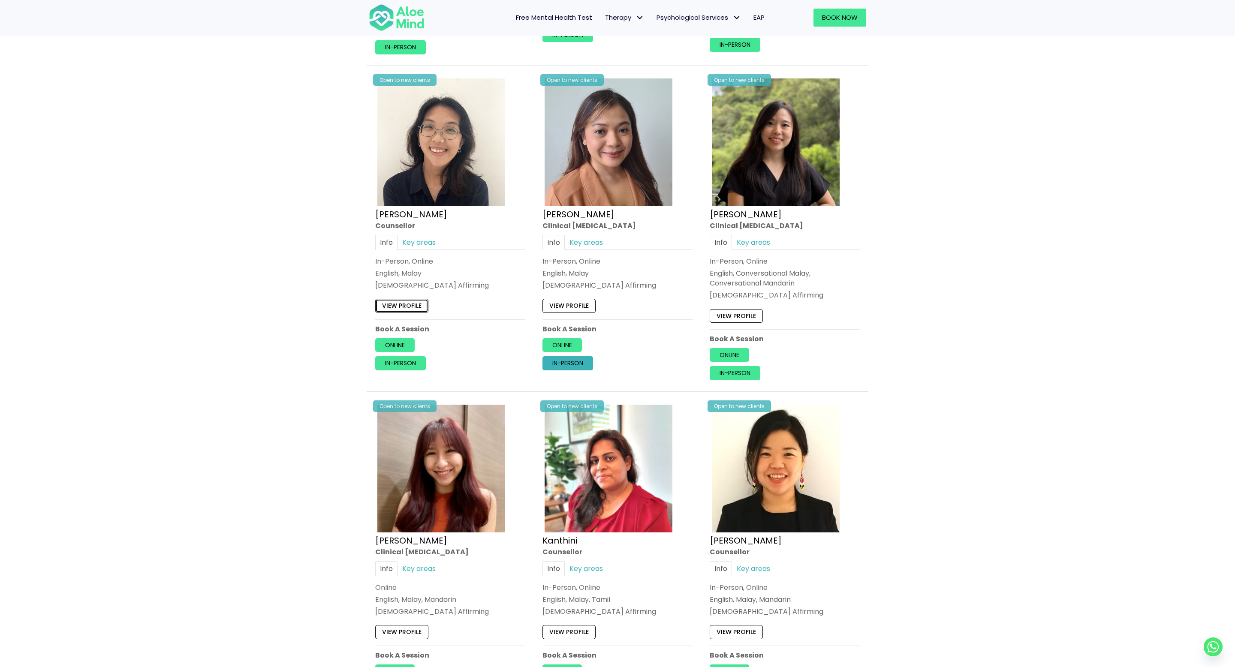
scroll to position [1478, 0]
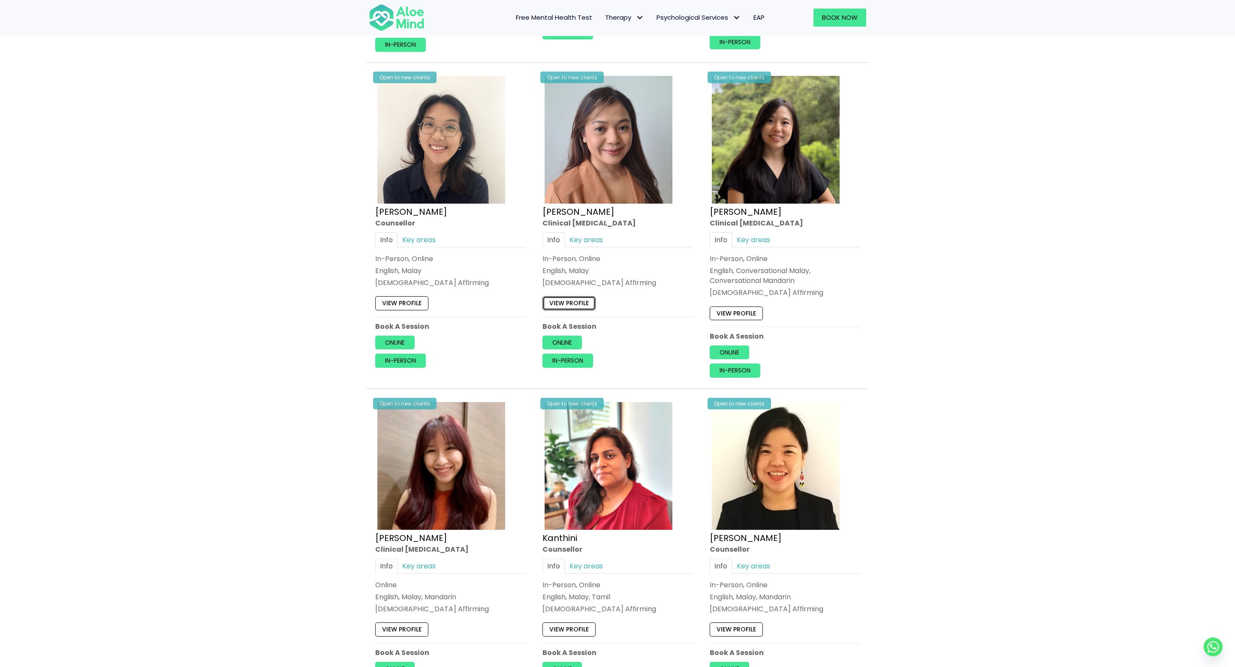
click at [570, 304] on link "View profile" at bounding box center [569, 304] width 53 height 14
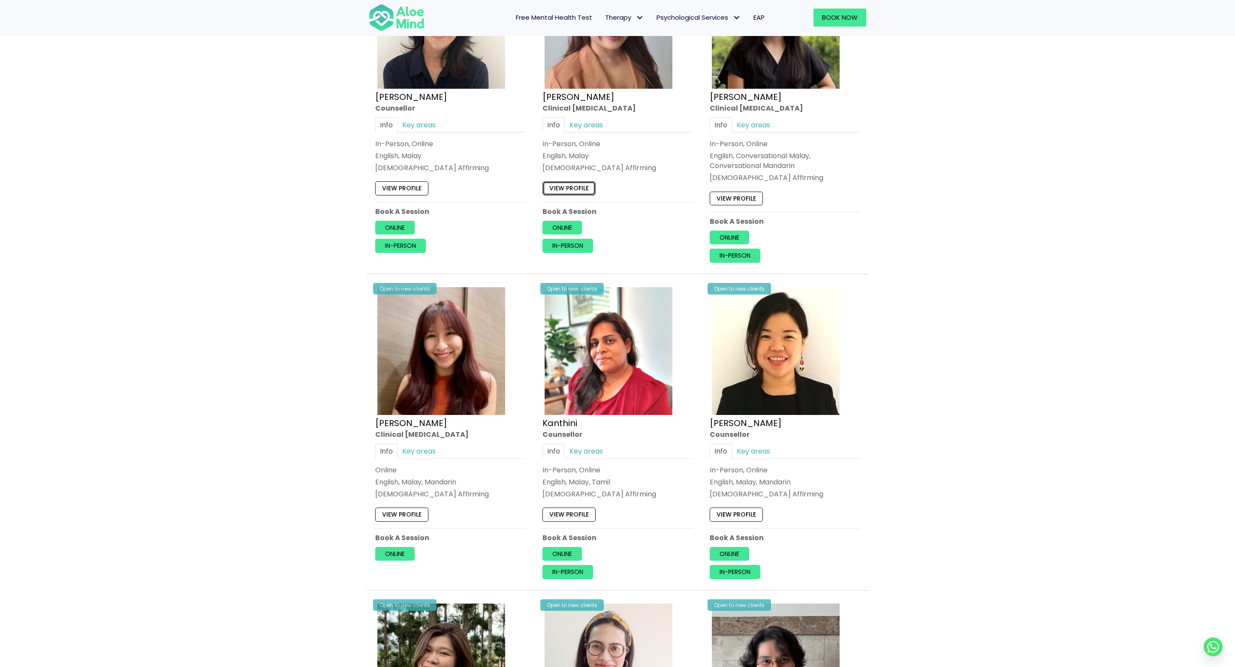
scroll to position [1596, 0]
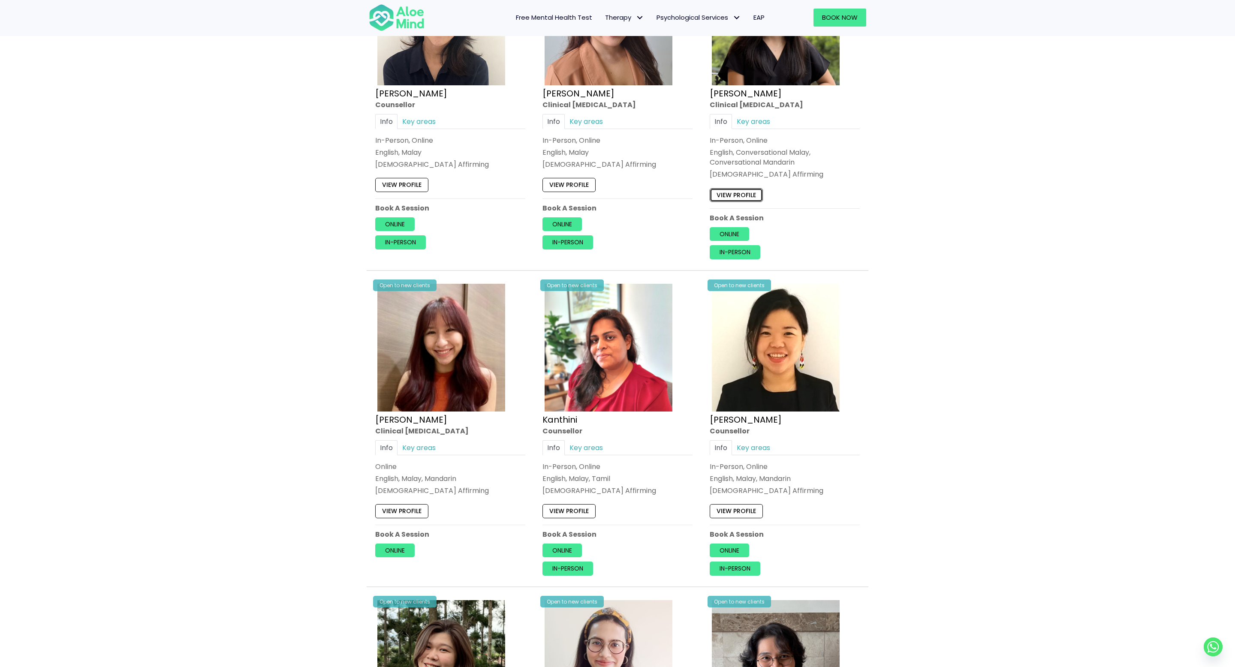
click at [733, 197] on link "View profile" at bounding box center [736, 195] width 53 height 14
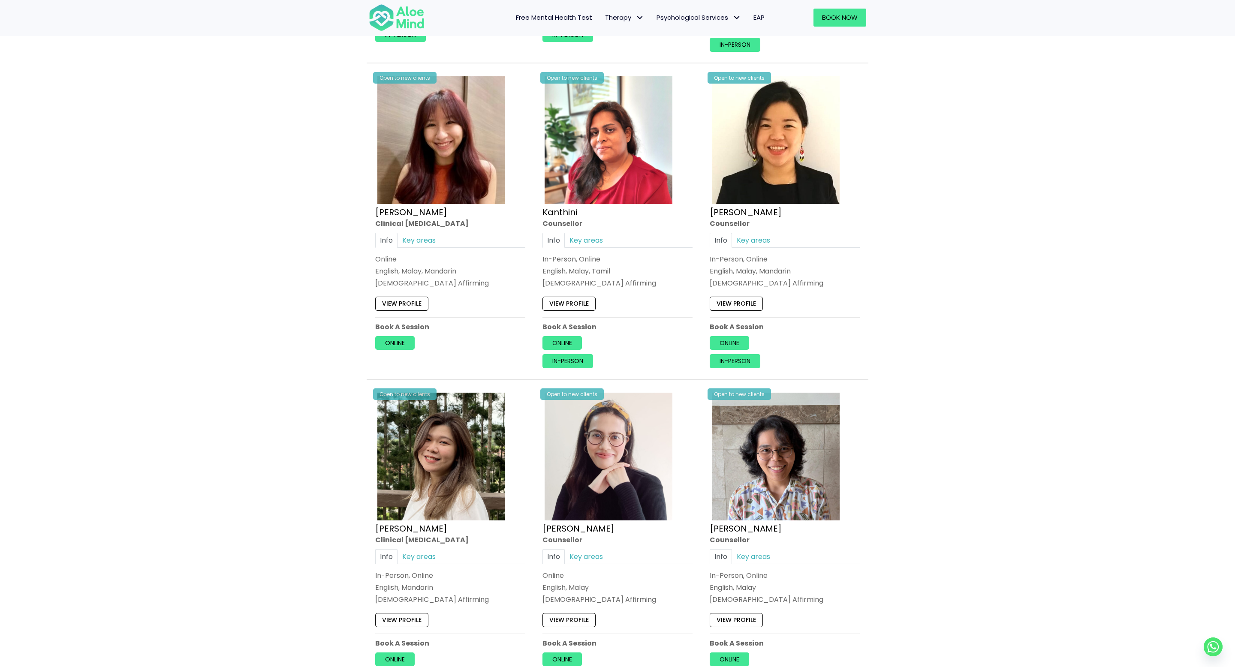
scroll to position [1824, 0]
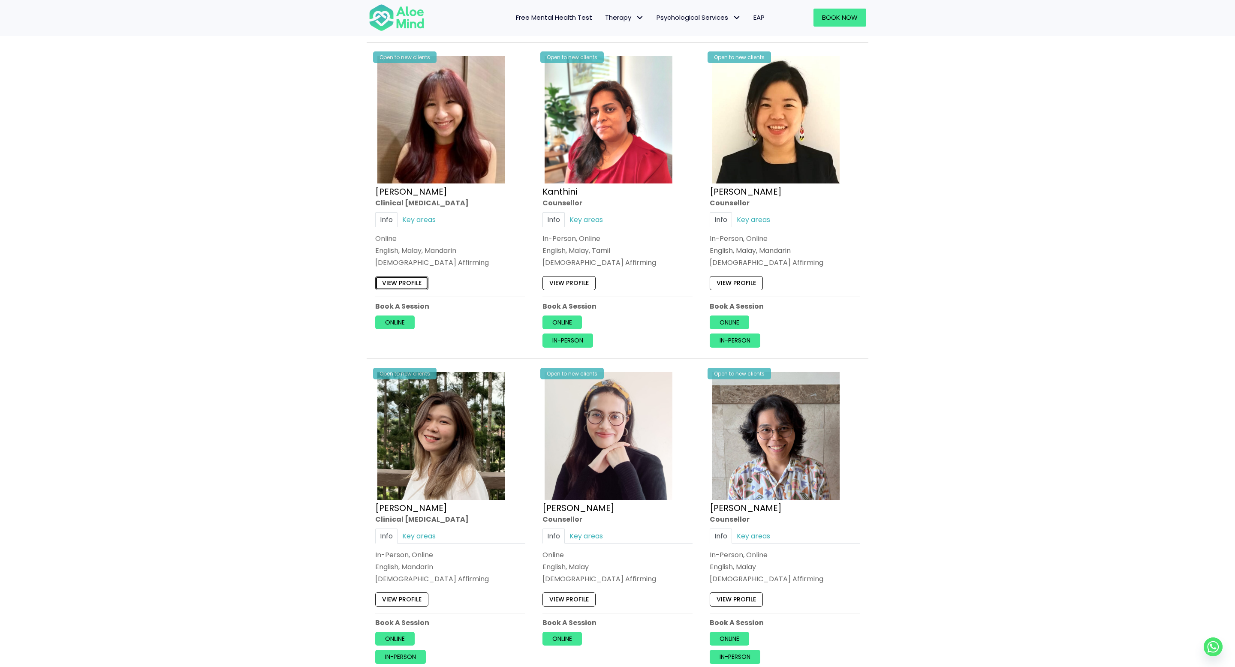
click at [412, 287] on link "View profile" at bounding box center [401, 283] width 53 height 14
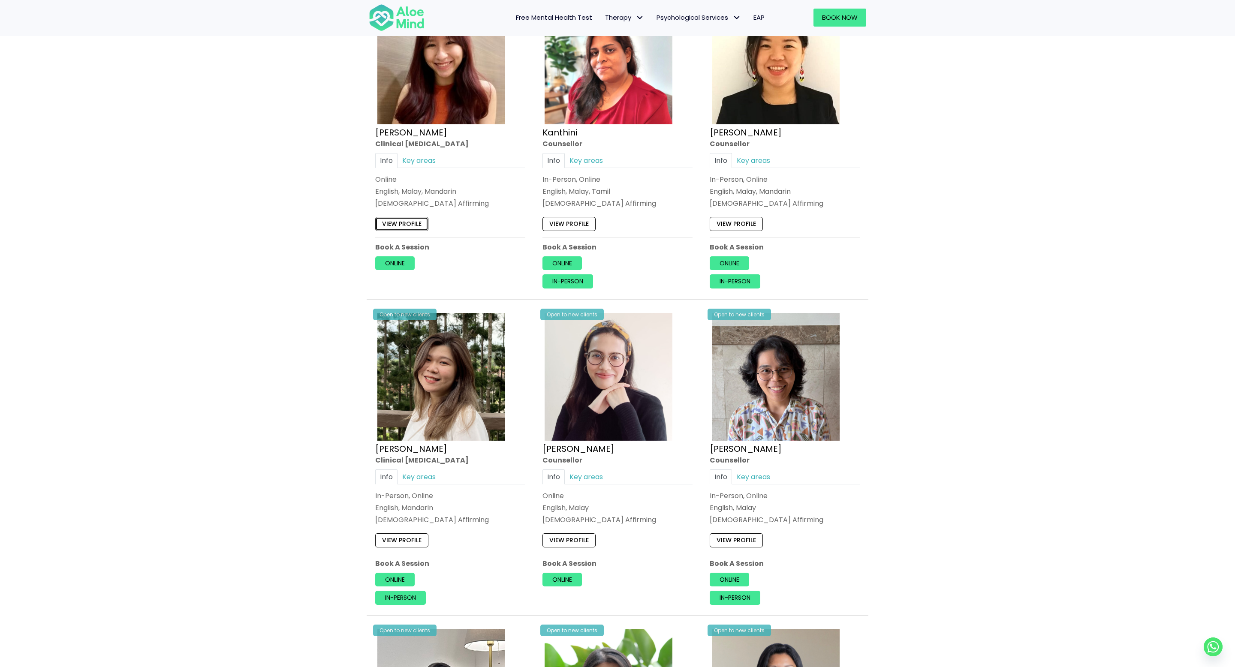
scroll to position [1884, 0]
click at [561, 215] on div "View profile" at bounding box center [618, 221] width 150 height 18
click at [561, 222] on link "View profile" at bounding box center [569, 223] width 53 height 14
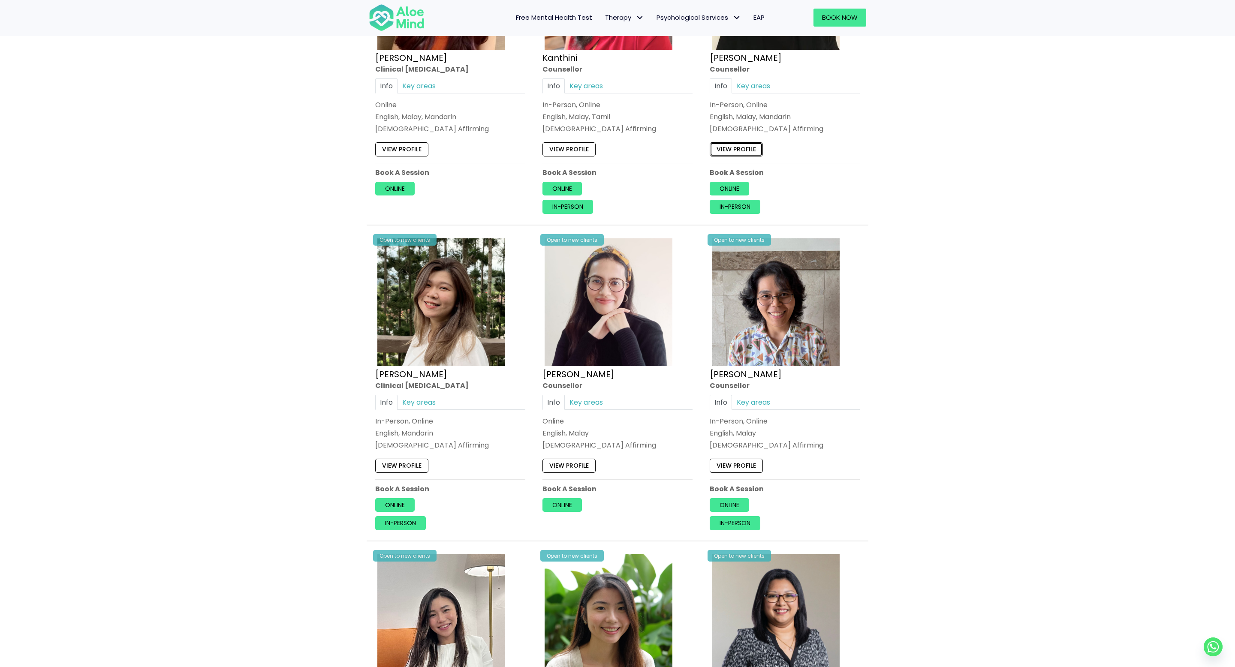
click at [741, 146] on link "View profile" at bounding box center [736, 149] width 53 height 14
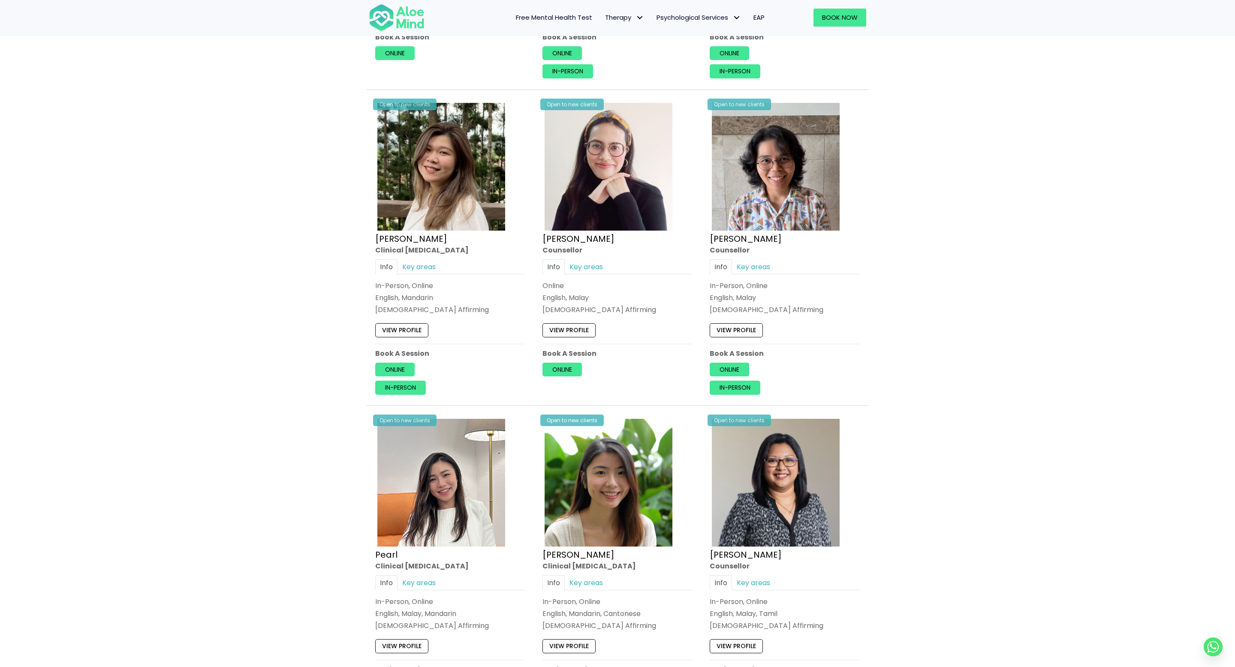
scroll to position [2144, 0]
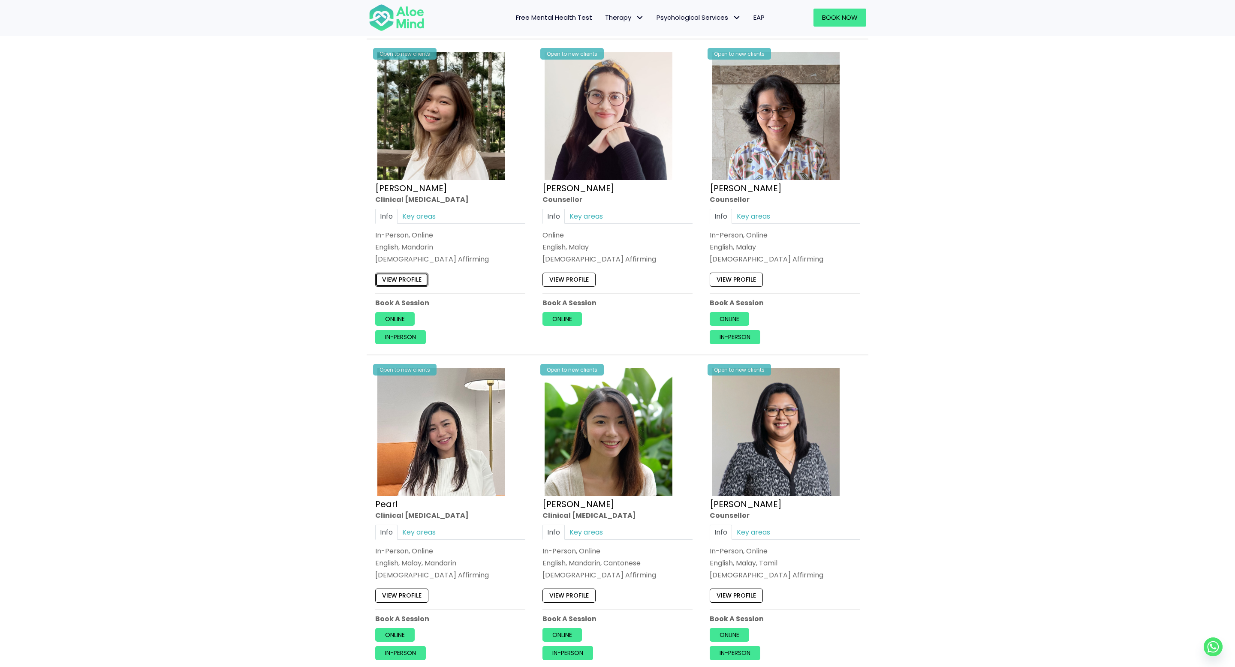
click at [424, 284] on link "View profile" at bounding box center [401, 280] width 53 height 14
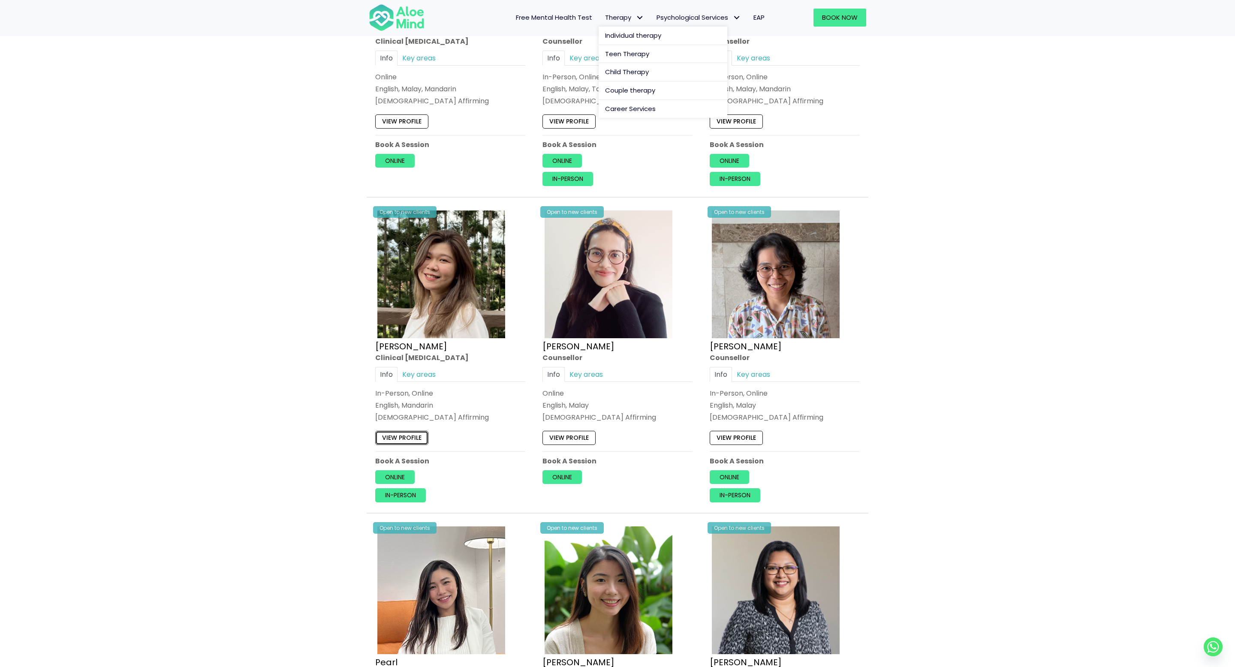
scroll to position [1989, 0]
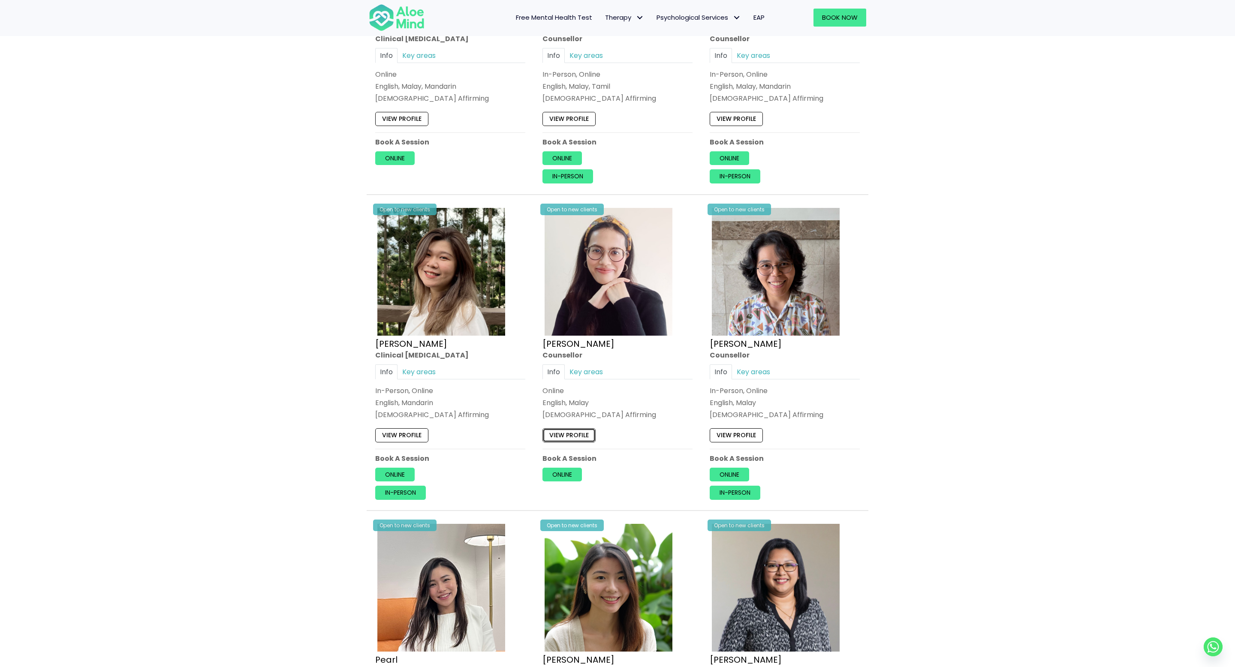
click at [570, 437] on link "View profile" at bounding box center [569, 436] width 53 height 14
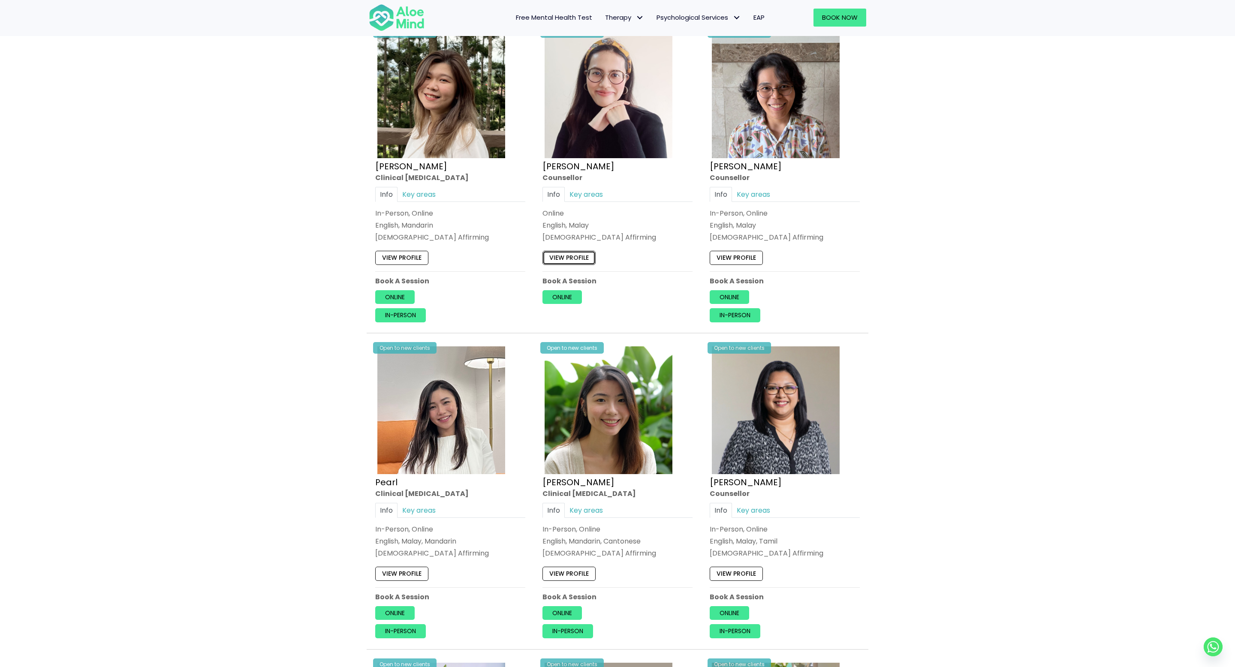
scroll to position [2185, 0]
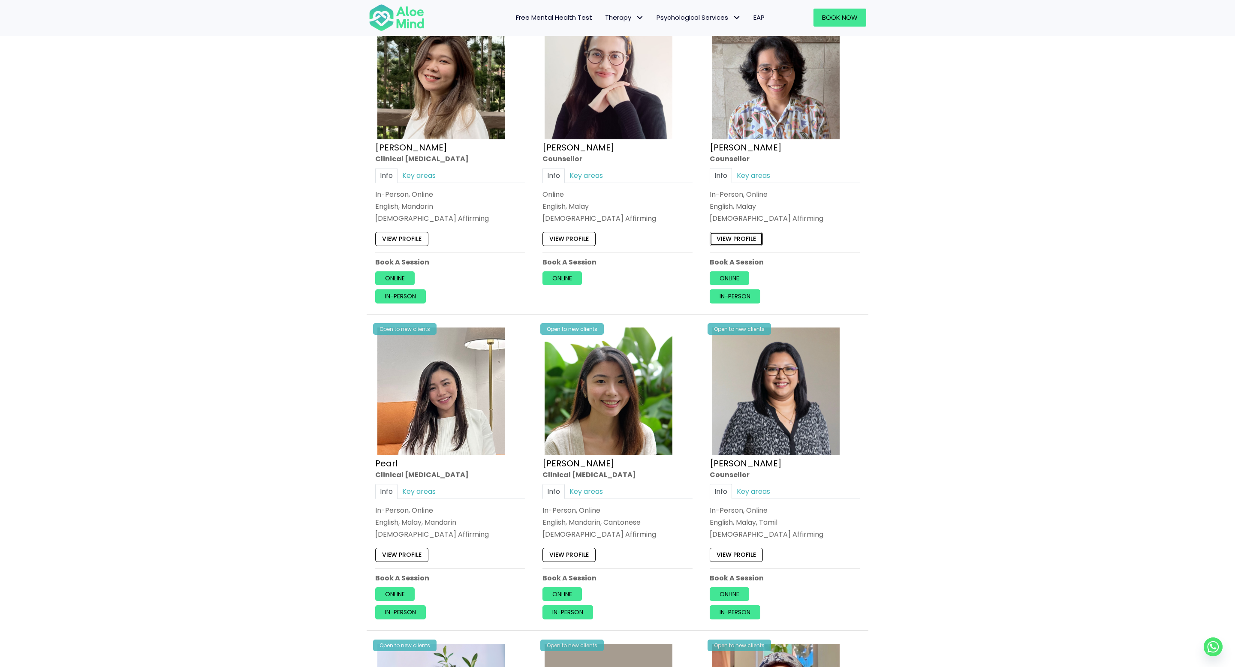
click at [728, 238] on link "View profile" at bounding box center [736, 239] width 53 height 14
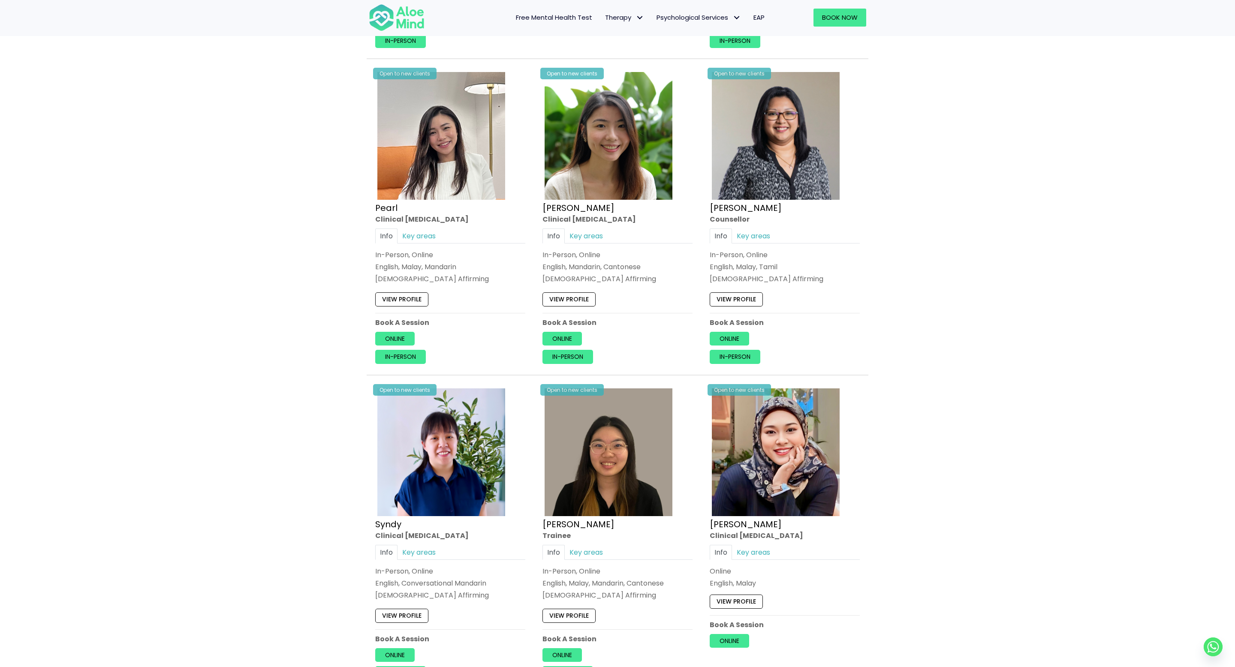
scroll to position [2447, 0]
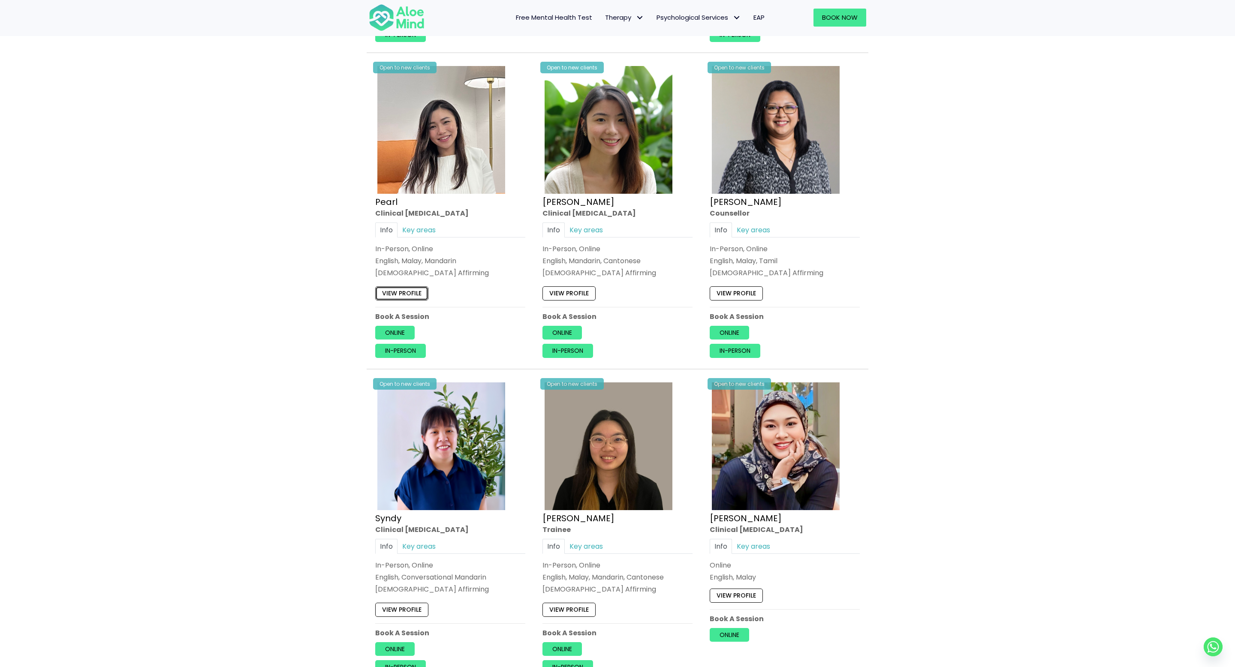
click at [411, 294] on link "View profile" at bounding box center [401, 294] width 53 height 14
click at [570, 295] on link "View profile" at bounding box center [569, 294] width 53 height 14
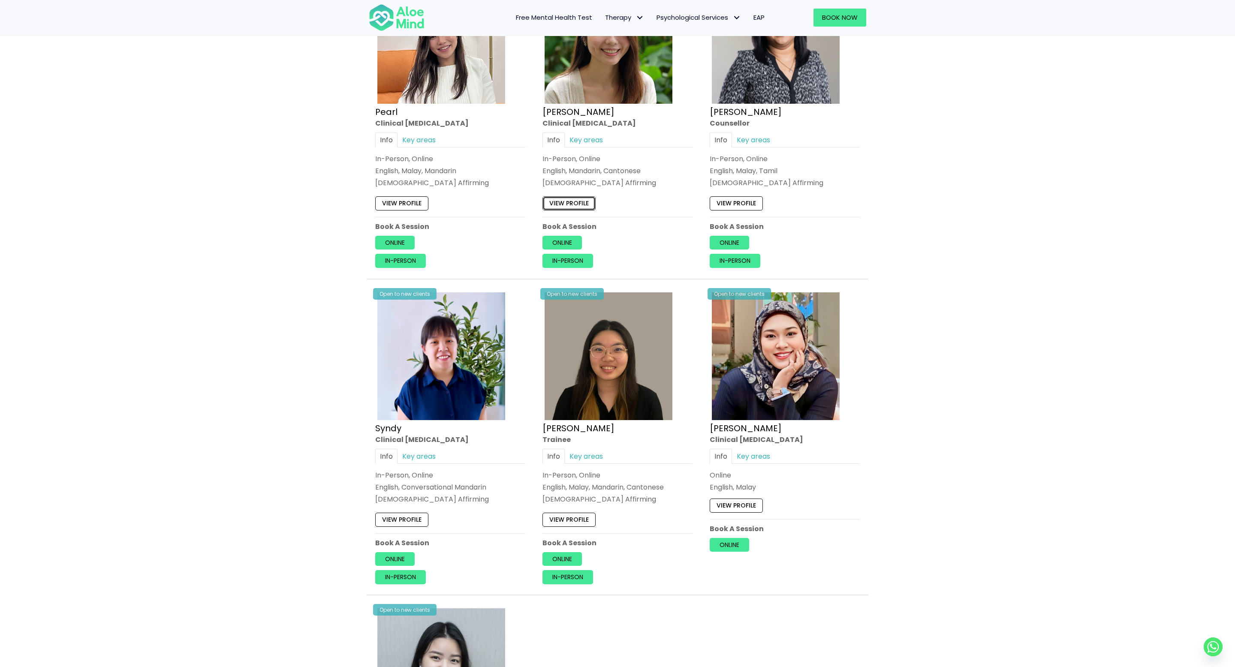
scroll to position [2553, 0]
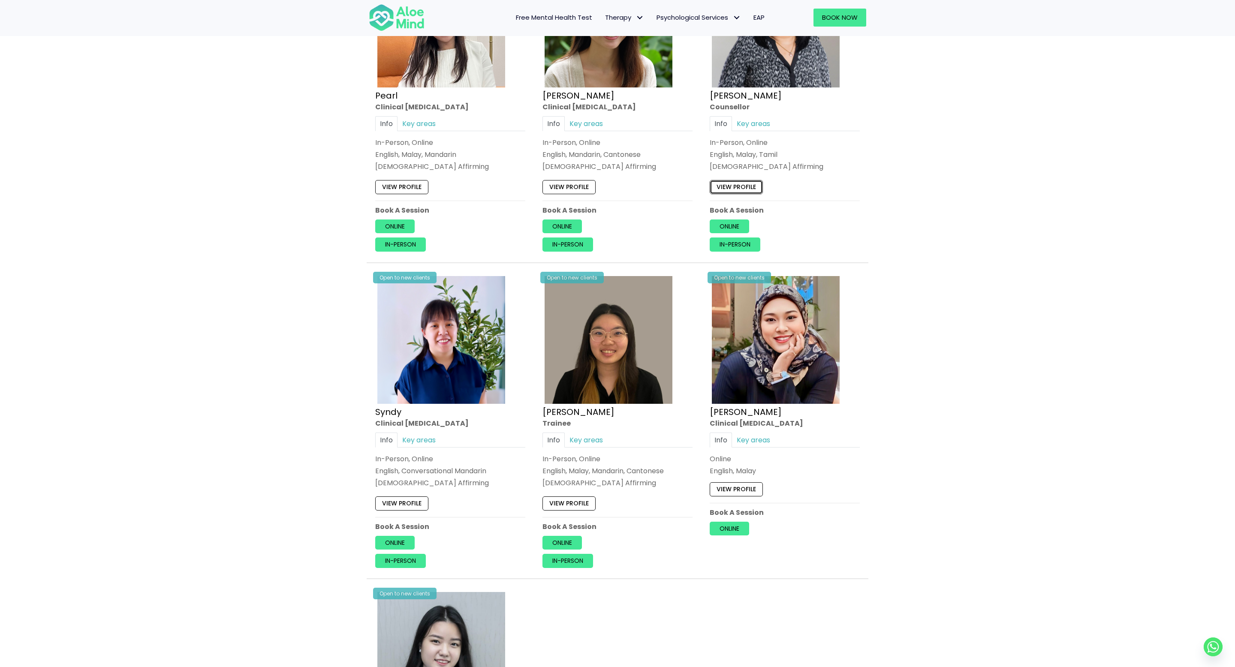
click at [734, 189] on link "View profile" at bounding box center [736, 187] width 53 height 14
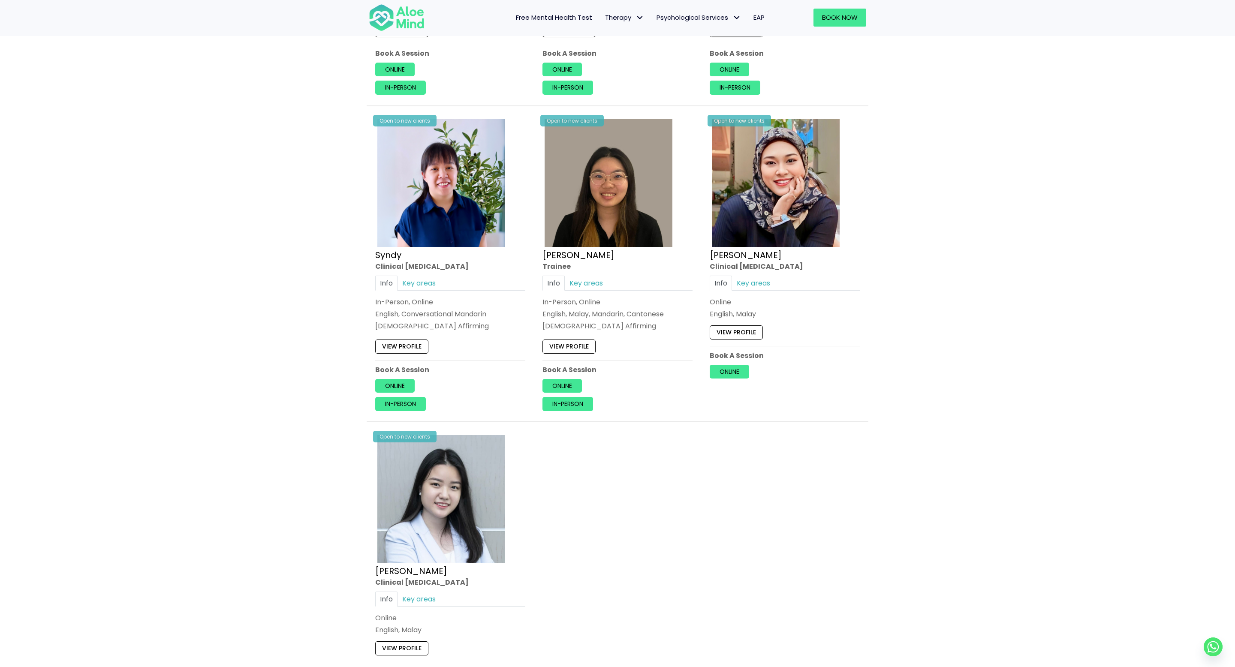
scroll to position [2712, 0]
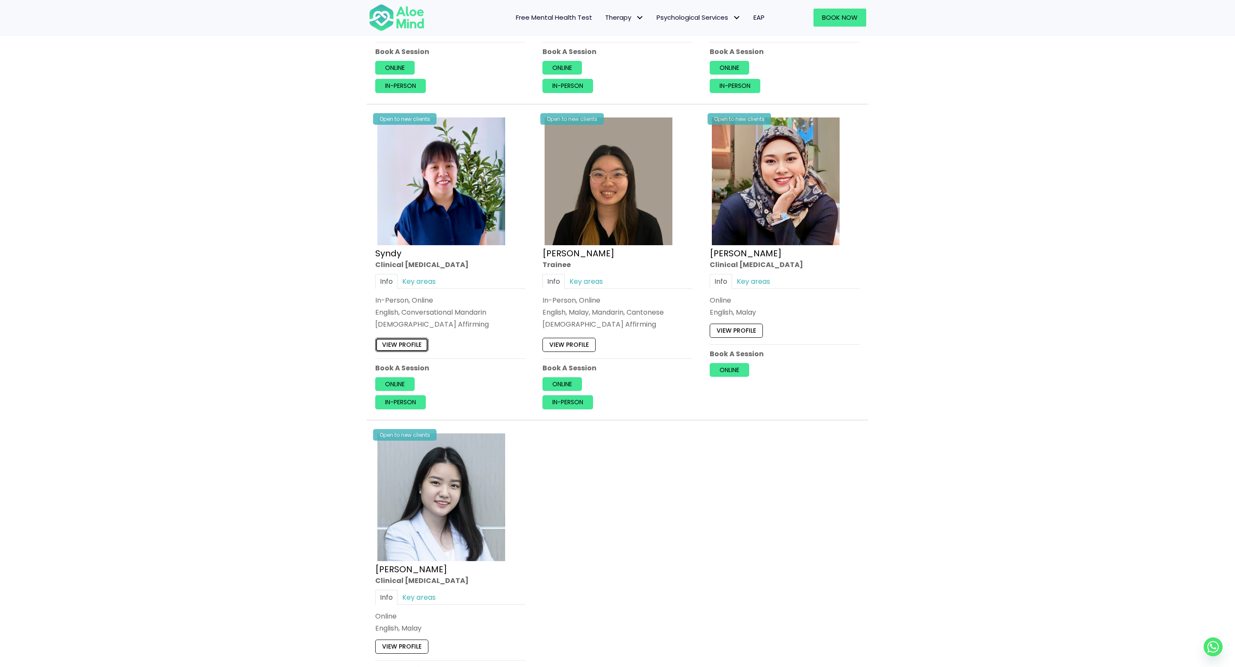
click at [416, 352] on link "View profile" at bounding box center [401, 345] width 53 height 14
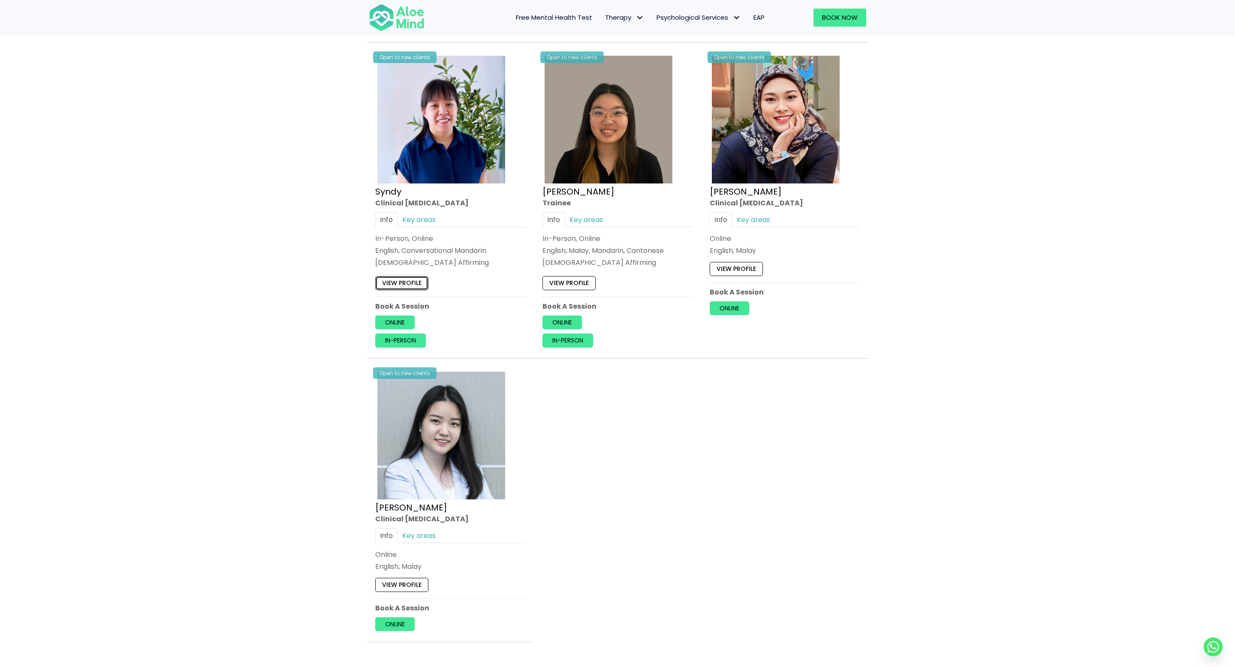
scroll to position [2800, 0]
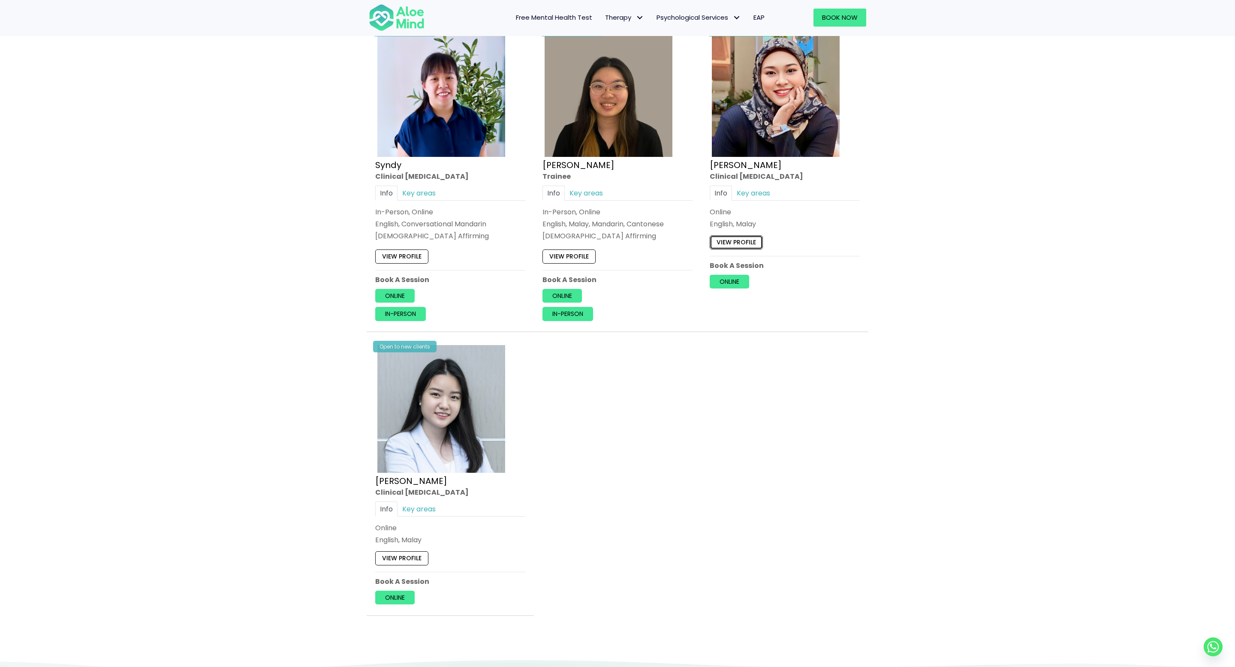
click at [727, 239] on link "View profile" at bounding box center [736, 242] width 53 height 14
click at [395, 558] on link "View profile" at bounding box center [401, 559] width 53 height 14
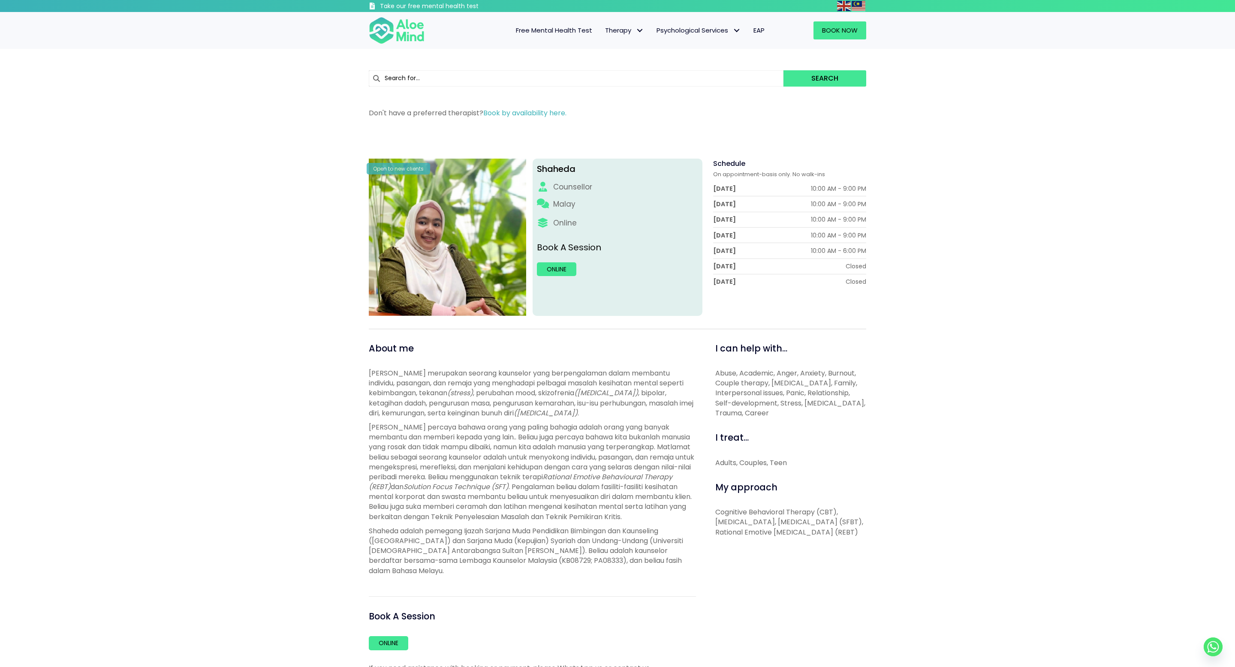
scroll to position [6, 0]
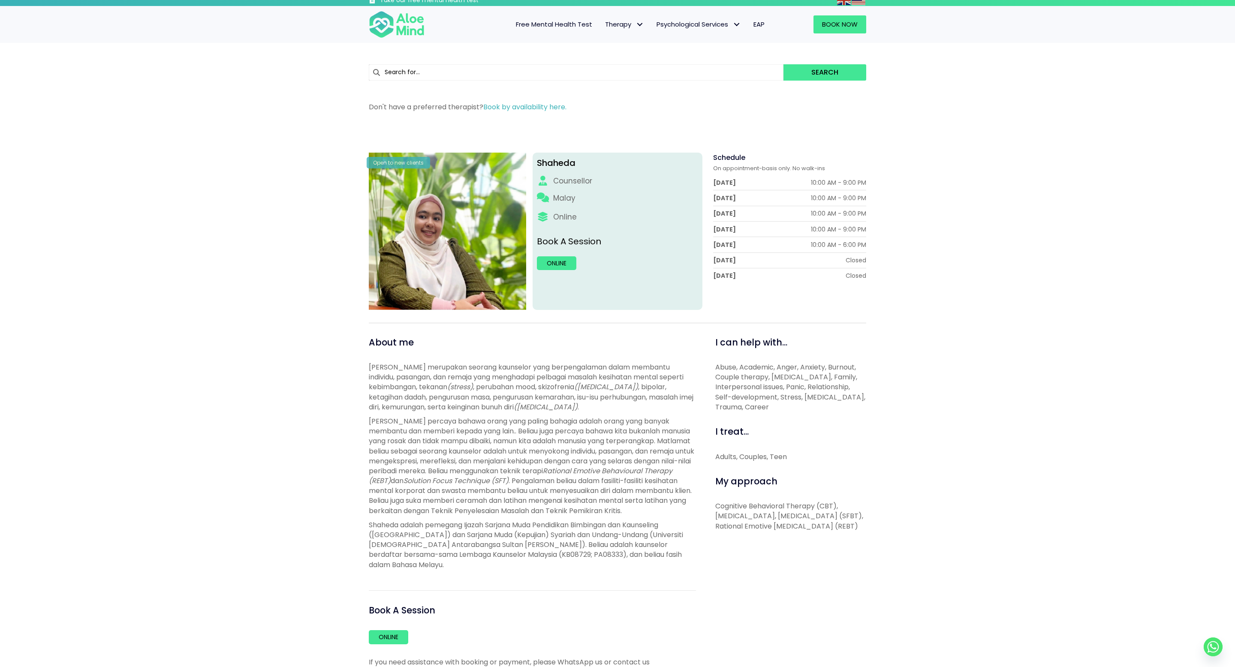
click at [973, 244] on div "Shaheda Open to new clients Shaheda Counsellor Malay Online Book A Session Onli…" at bounding box center [617, 423] width 1235 height 597
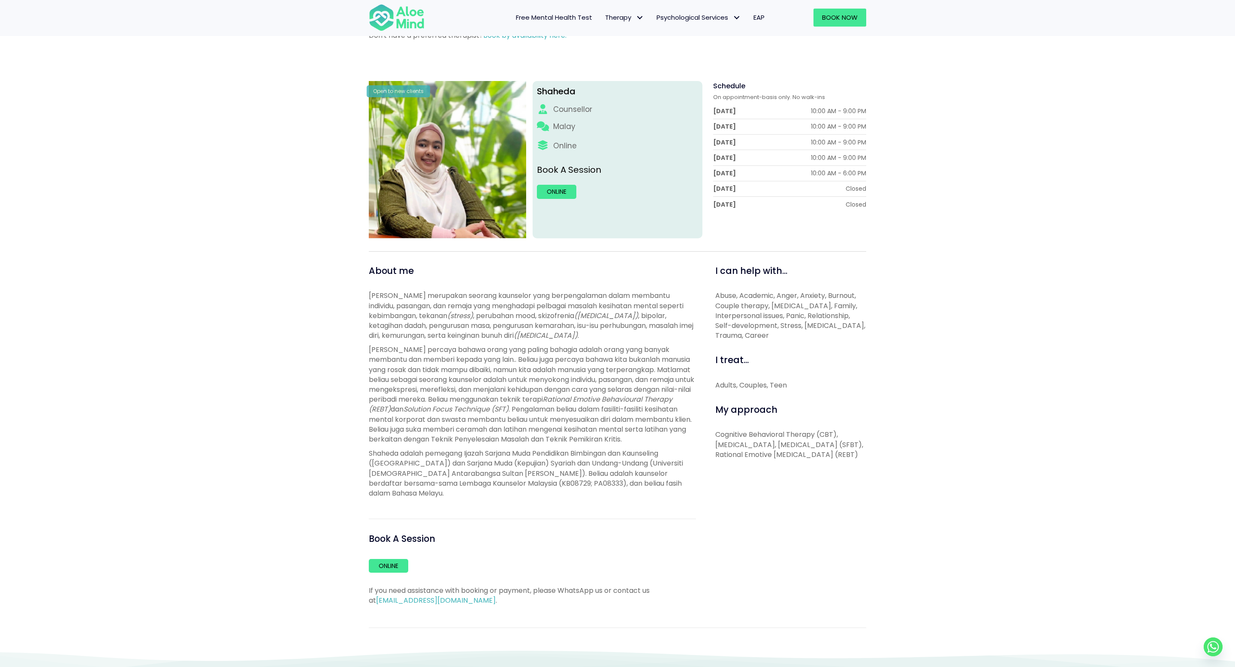
scroll to position [0, 0]
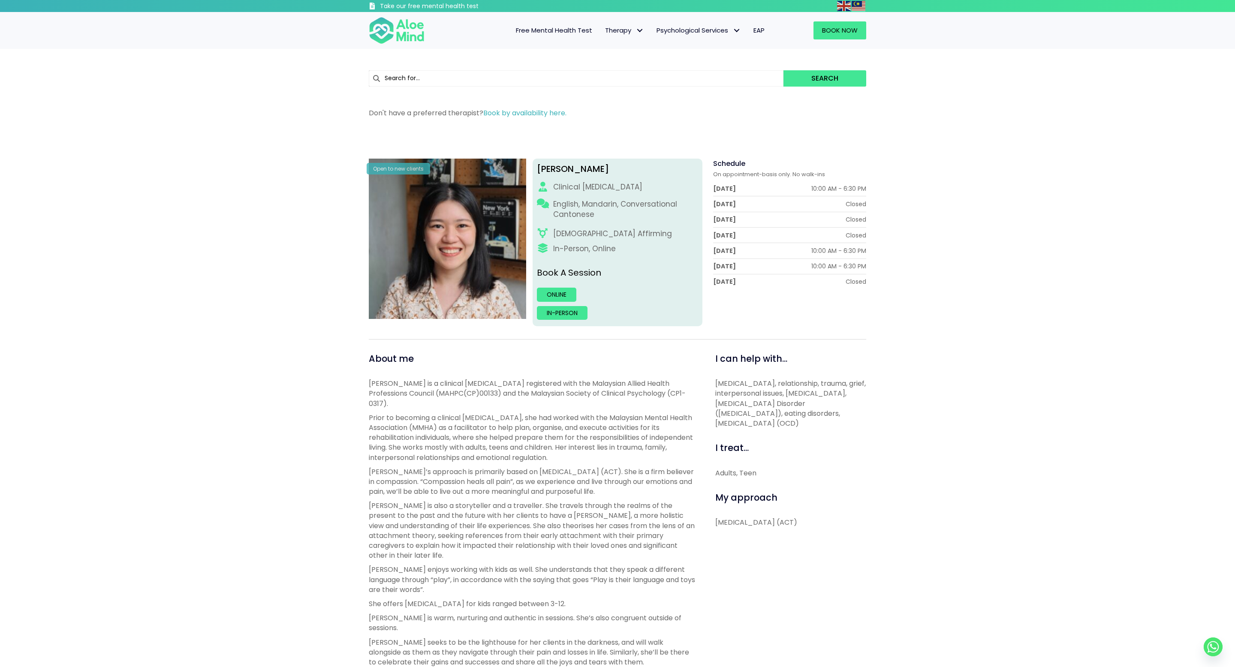
click at [806, 548] on div "I can help with... Depression, anxiety, relationship, trauma, grief, interperso…" at bounding box center [788, 656] width 170 height 607
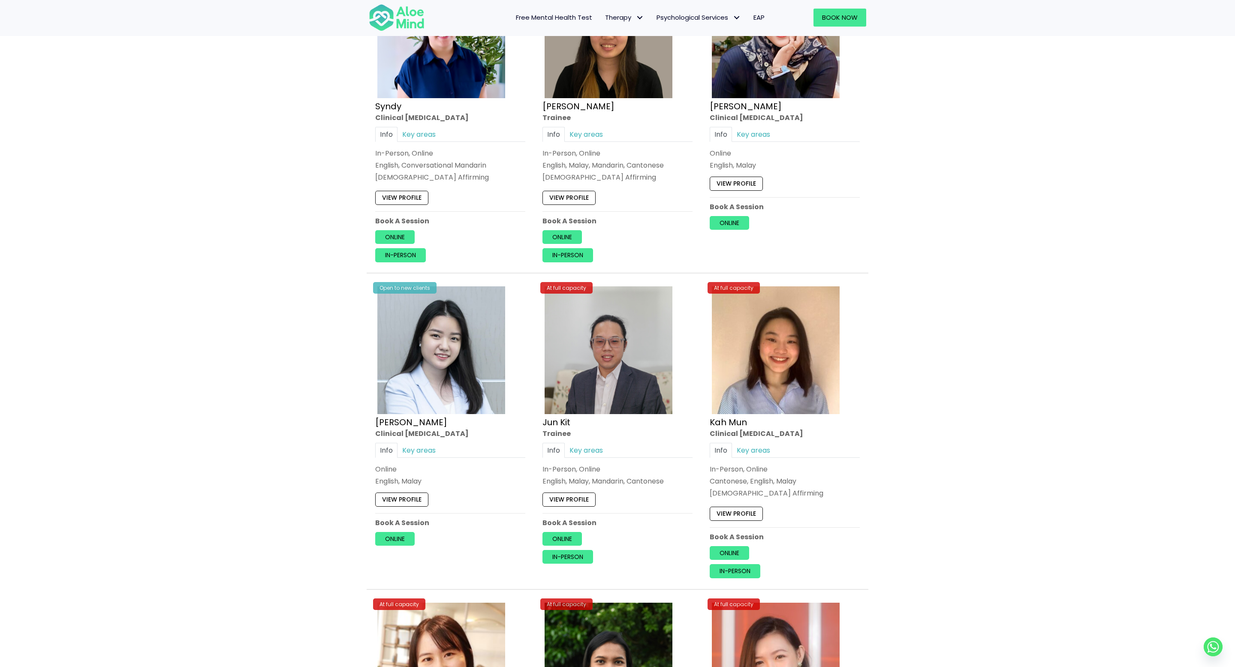
scroll to position [2744, 0]
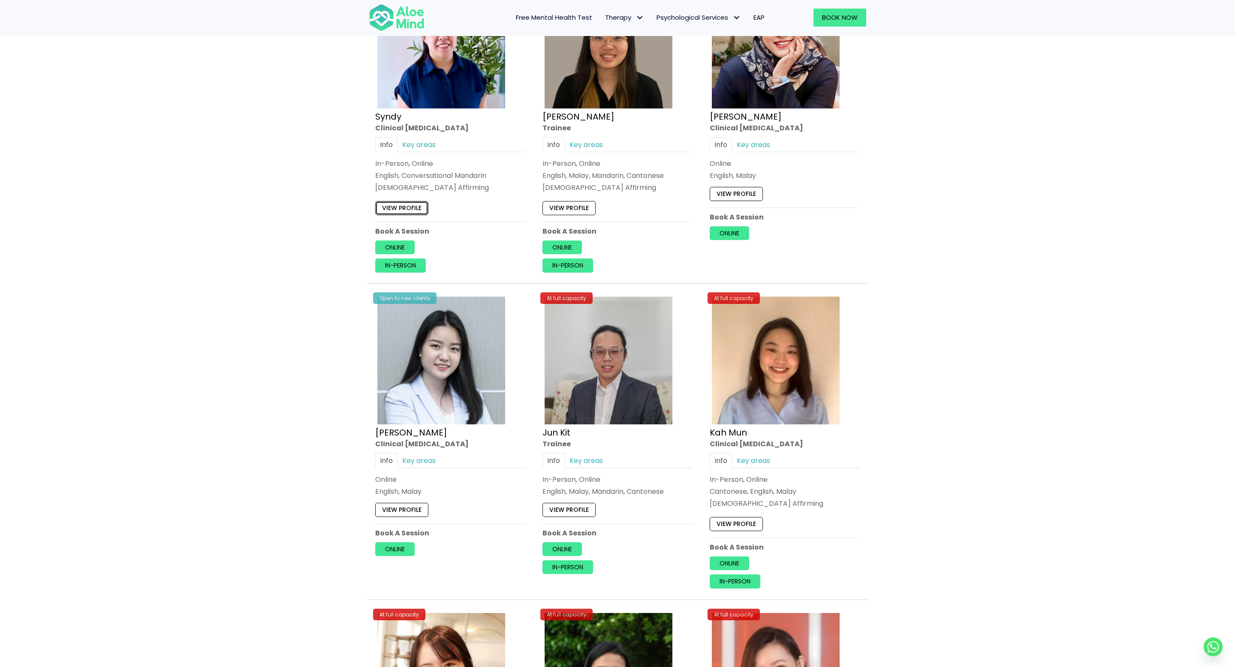
click at [402, 208] on link "View profile" at bounding box center [401, 208] width 53 height 14
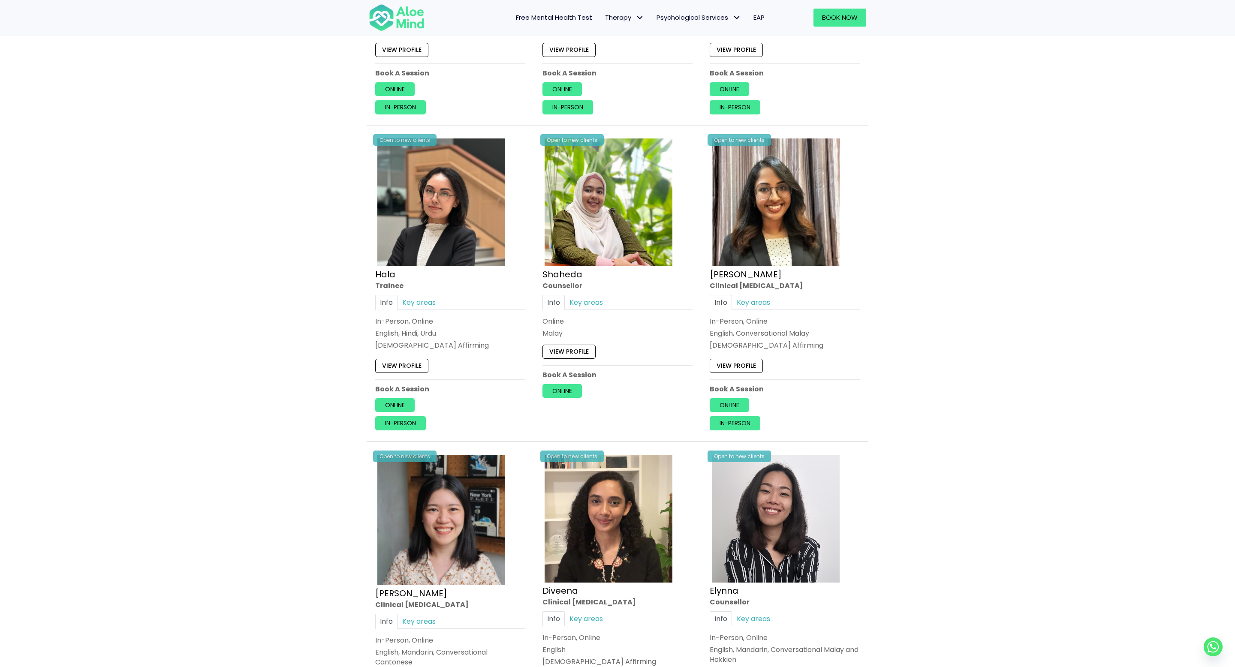
scroll to position [2210, 0]
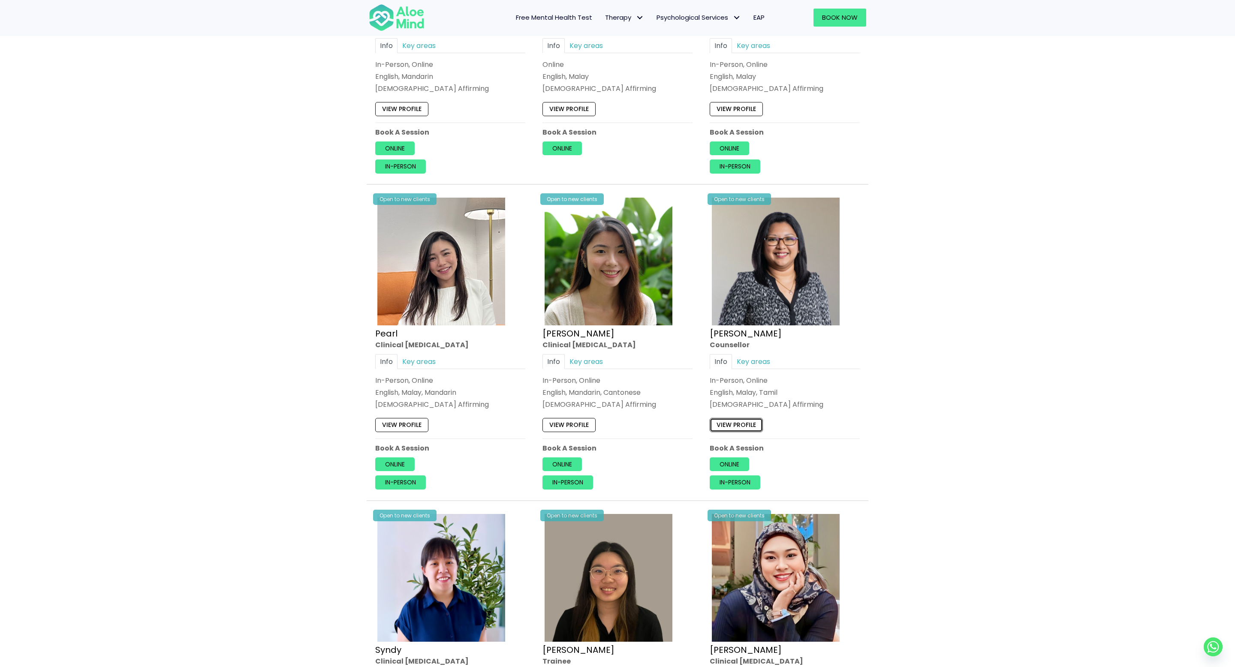
click at [745, 420] on link "View profile" at bounding box center [736, 426] width 53 height 14
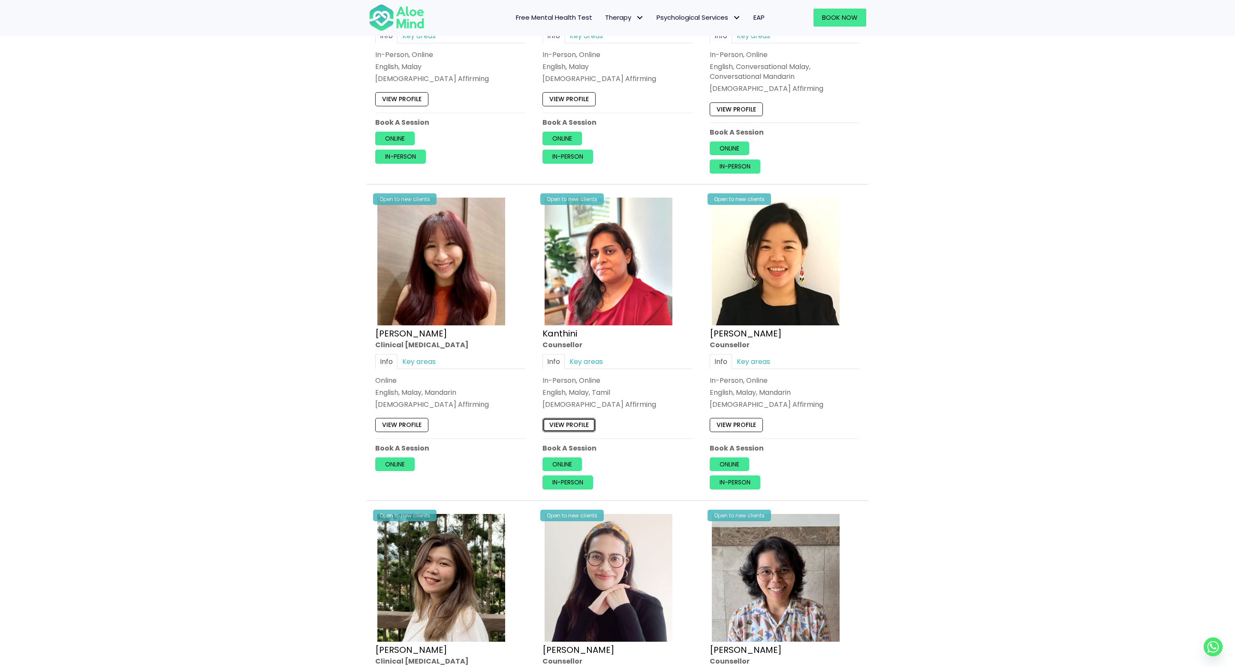
click at [571, 424] on link "View profile" at bounding box center [569, 426] width 53 height 14
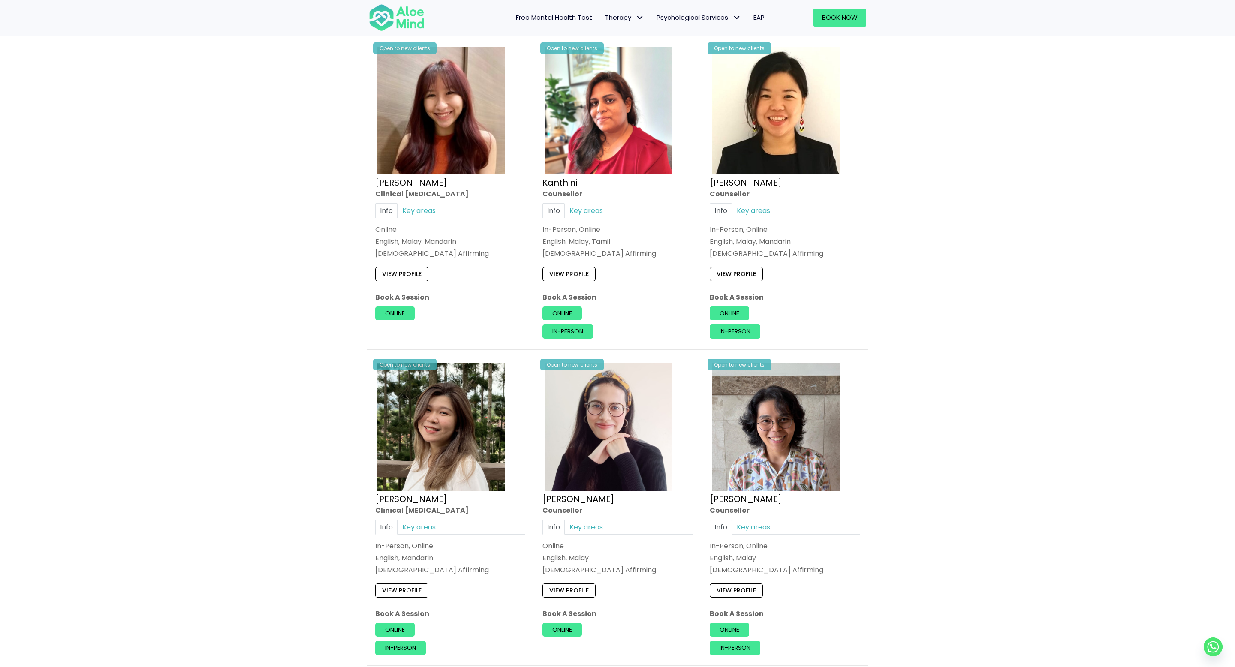
scroll to position [1745, 0]
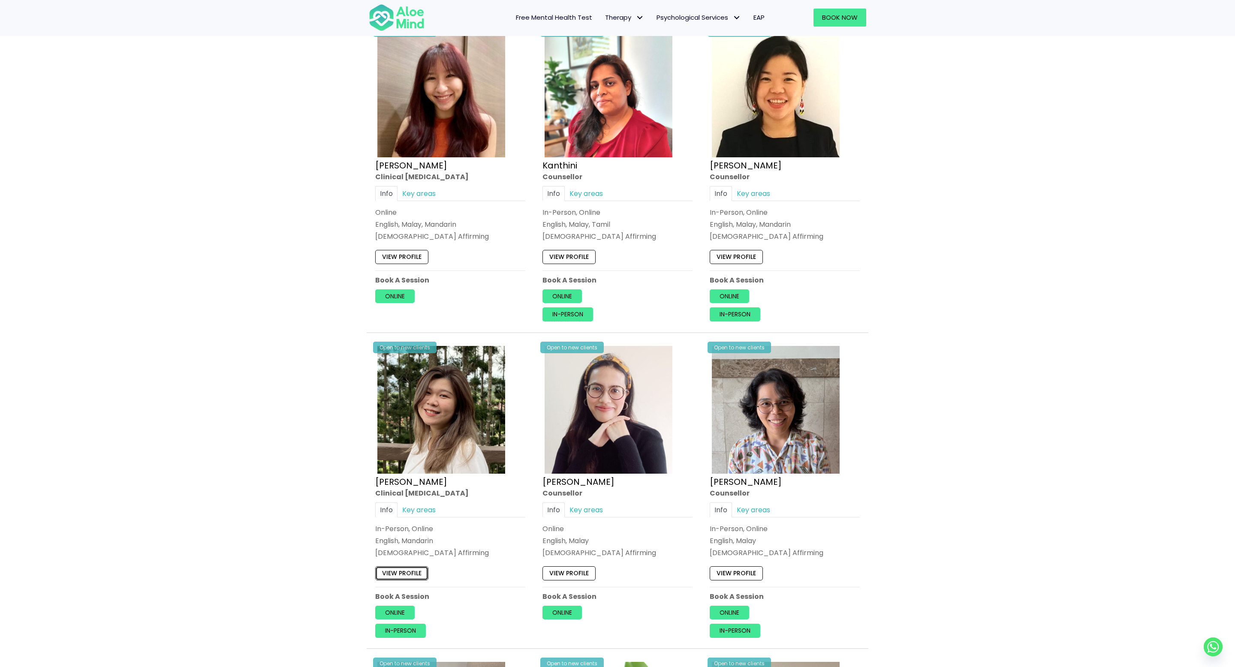
click at [393, 569] on link "View profile" at bounding box center [401, 574] width 53 height 14
click at [751, 568] on link "View profile" at bounding box center [736, 574] width 53 height 14
